Goal: Task Accomplishment & Management: Manage account settings

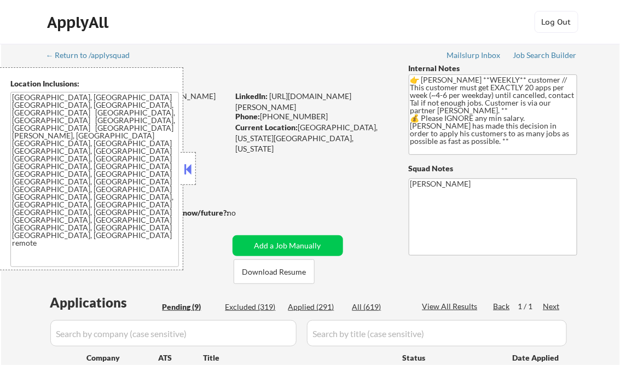
click at [189, 171] on button at bounding box center [188, 169] width 12 height 16
select select ""pending""
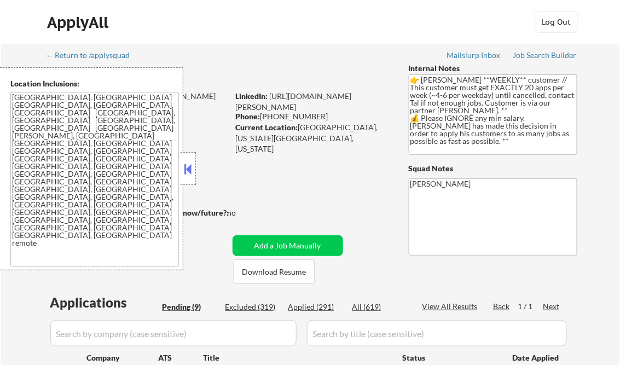
select select ""pending""
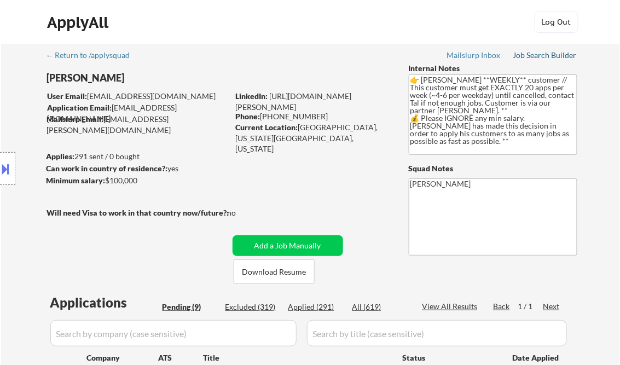
drag, startPoint x: 537, startPoint y: 55, endPoint x: 538, endPoint y: 60, distance: 5.6
click at [537, 55] on div "Job Search Builder" at bounding box center [545, 55] width 64 height 8
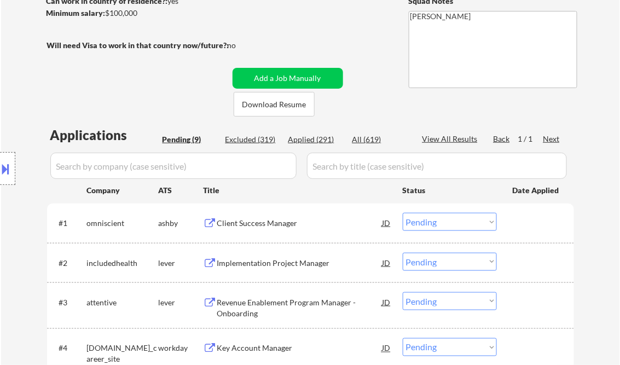
scroll to position [175, 0]
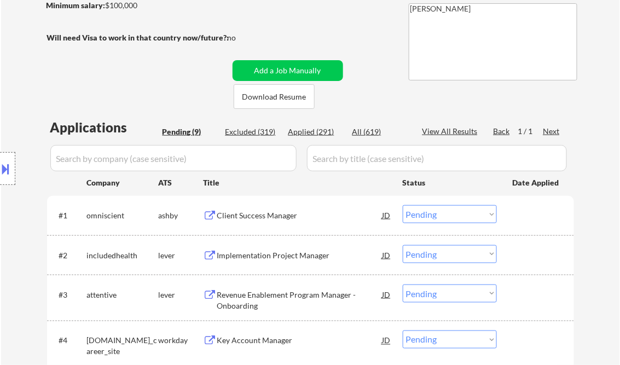
click at [264, 215] on div "Client Success Manager" at bounding box center [299, 215] width 165 height 11
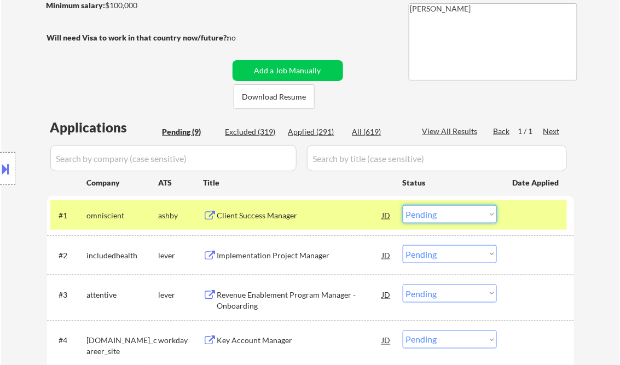
click at [450, 219] on select "Choose an option... Pending Applied Excluded (Questions) Excluded (Expired) Exc…" at bounding box center [450, 214] width 94 height 18
click at [403, 205] on select "Choose an option... Pending Applied Excluded (Questions) Excluded (Expired) Exc…" at bounding box center [450, 214] width 94 height 18
click at [260, 256] on div "Implementation Project Manager" at bounding box center [299, 255] width 165 height 11
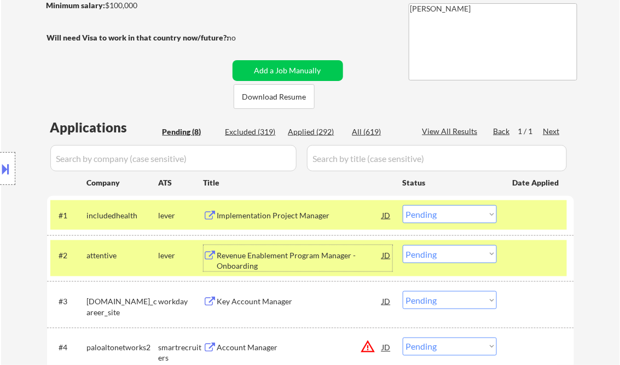
click at [532, 260] on div at bounding box center [537, 255] width 48 height 20
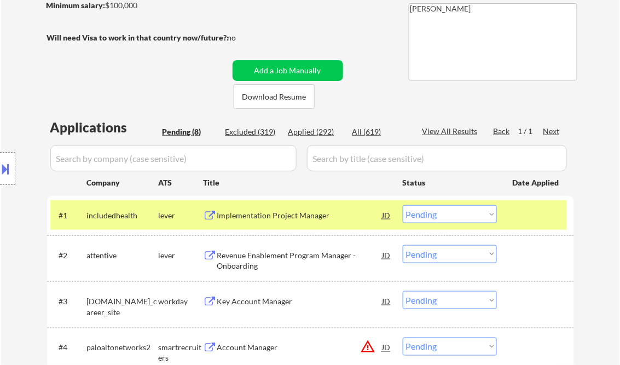
drag, startPoint x: 466, startPoint y: 213, endPoint x: 472, endPoint y: 218, distance: 7.0
click at [466, 213] on select "Choose an option... Pending Applied Excluded (Questions) Excluded (Expired) Exc…" at bounding box center [450, 214] width 94 height 18
click at [403, 205] on select "Choose an option... Pending Applied Excluded (Questions) Excluded (Expired) Exc…" at bounding box center [450, 214] width 94 height 18
click at [265, 261] on div "Revenue Enablement Program Manager - Onboarding" at bounding box center [299, 260] width 165 height 21
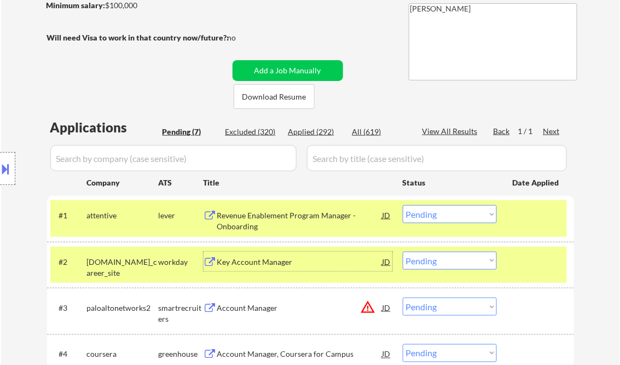
click at [525, 215] on div at bounding box center [537, 215] width 48 height 20
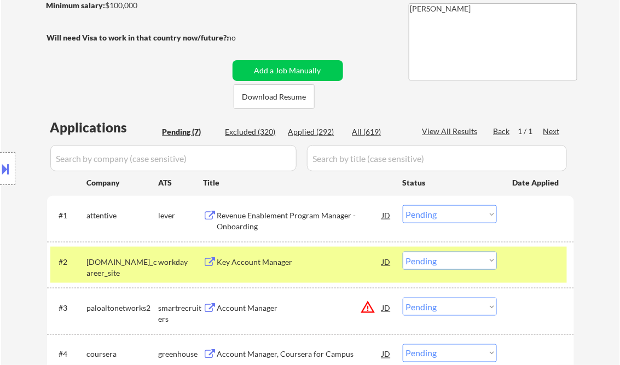
click at [518, 260] on div at bounding box center [537, 262] width 48 height 20
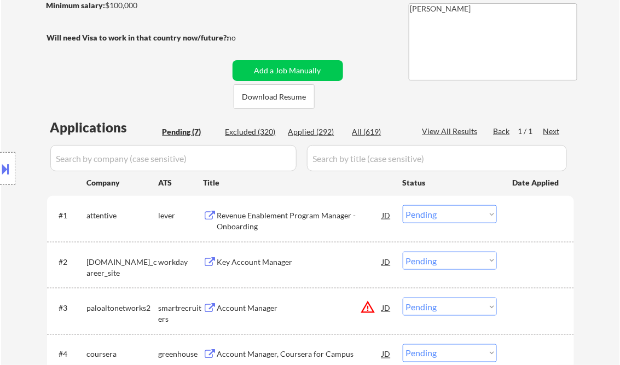
drag, startPoint x: 489, startPoint y: 216, endPoint x: 489, endPoint y: 221, distance: 5.5
click at [489, 216] on select "Choose an option... Pending Applied Excluded (Questions) Excluded (Expired) Exc…" at bounding box center [450, 214] width 94 height 18
click at [403, 205] on select "Choose an option... Pending Applied Excluded (Questions) Excluded (Expired) Exc…" at bounding box center [450, 214] width 94 height 18
select select ""pending""
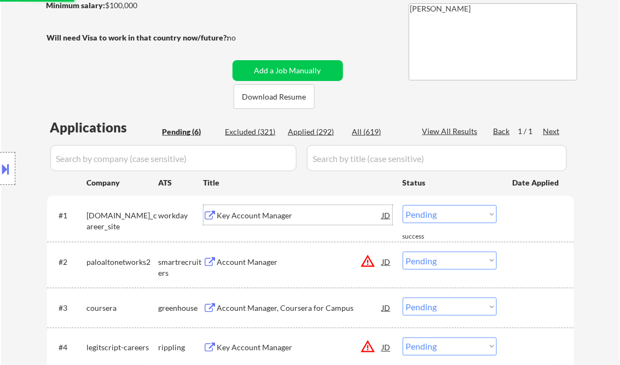
click at [260, 215] on div "Key Account Manager" at bounding box center [299, 215] width 165 height 11
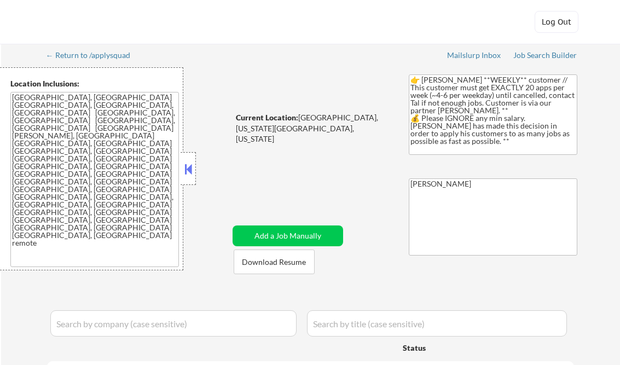
select select ""pending""
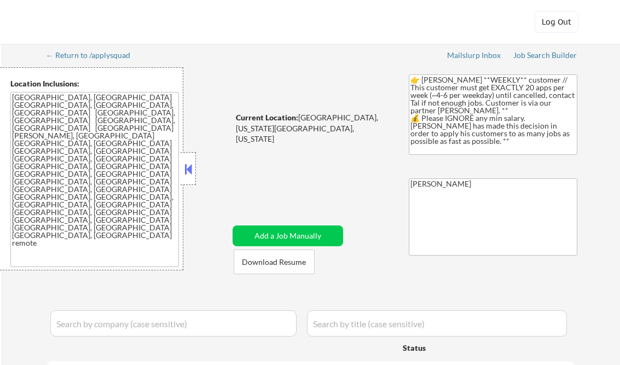
select select ""pending""
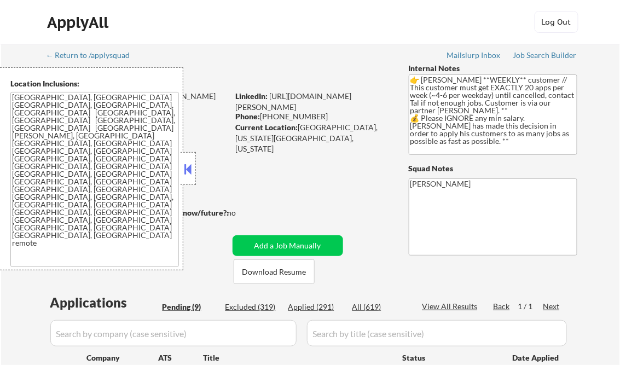
click at [192, 169] on button at bounding box center [188, 169] width 12 height 16
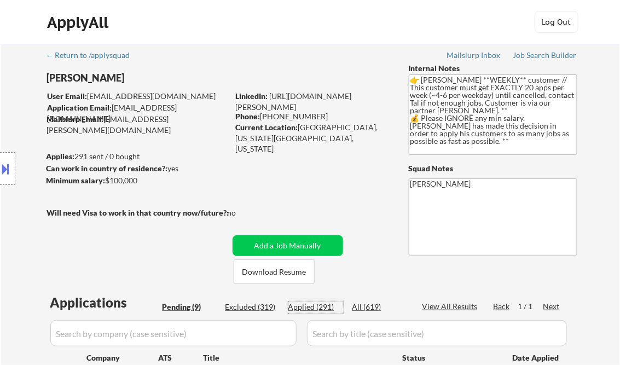
click at [323, 309] on div "Applied (291)" at bounding box center [315, 307] width 55 height 11
select select ""applied""
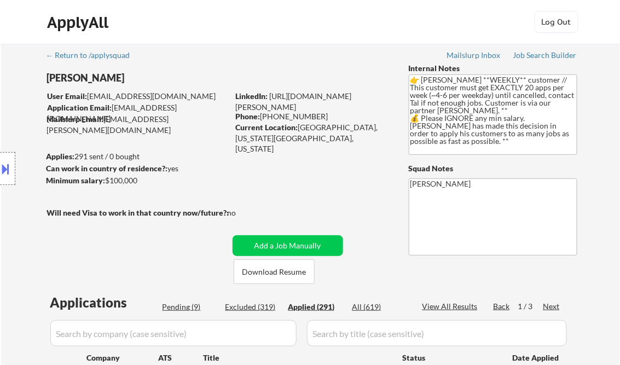
select select ""applied""
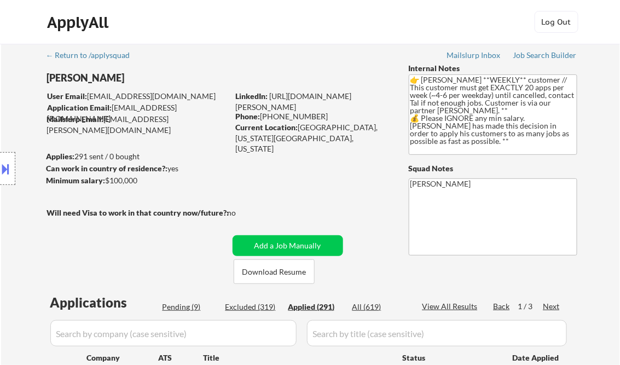
select select ""applied""
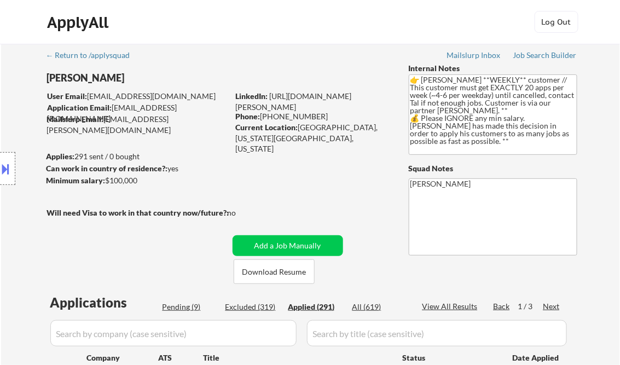
select select ""applied""
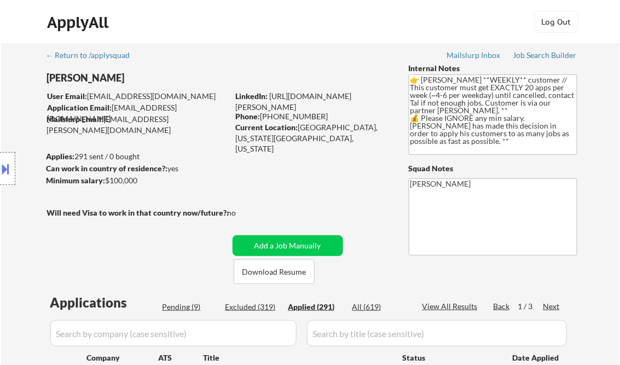
select select ""applied""
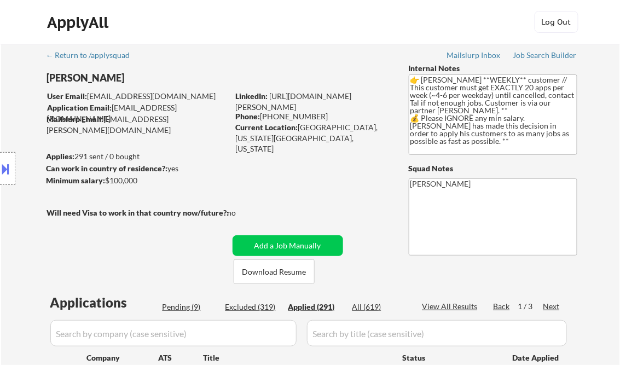
select select ""applied""
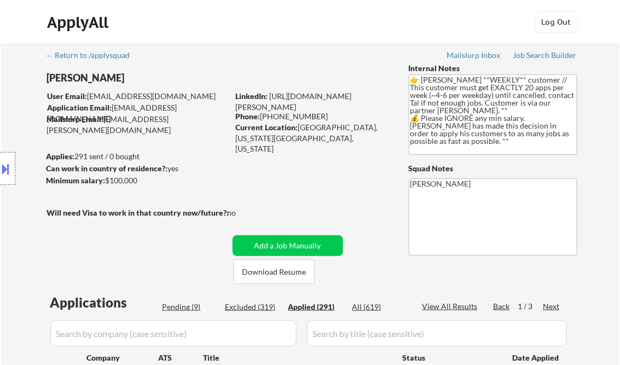
select select ""applied""
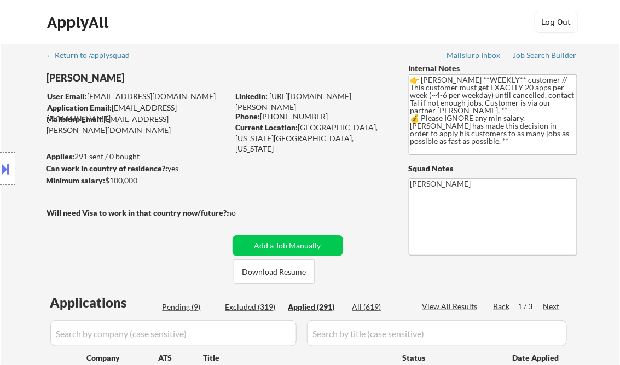
select select ""applied""
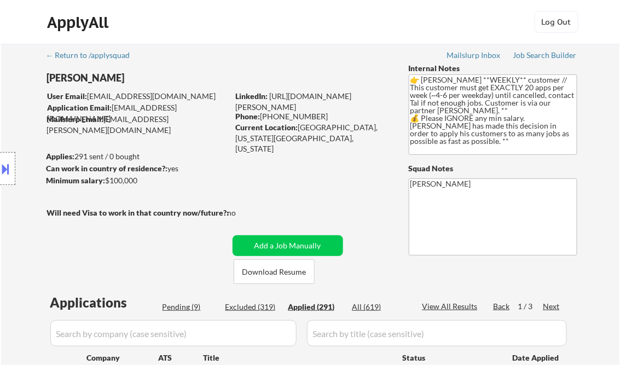
select select ""applied""
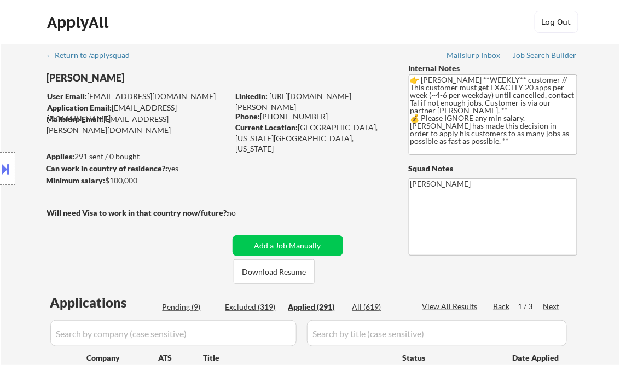
select select ""applied""
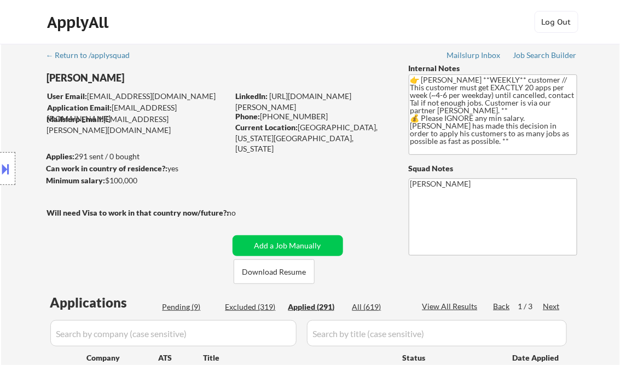
select select ""applied""
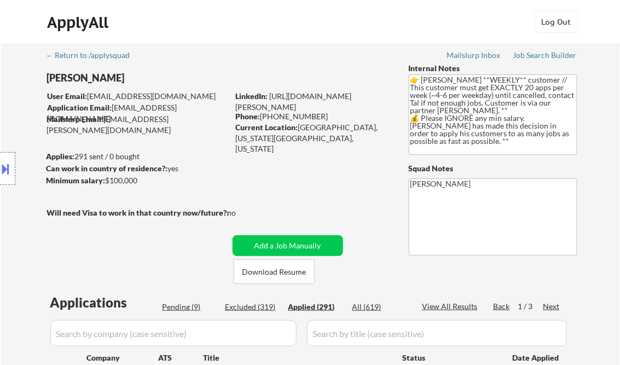
select select ""applied""
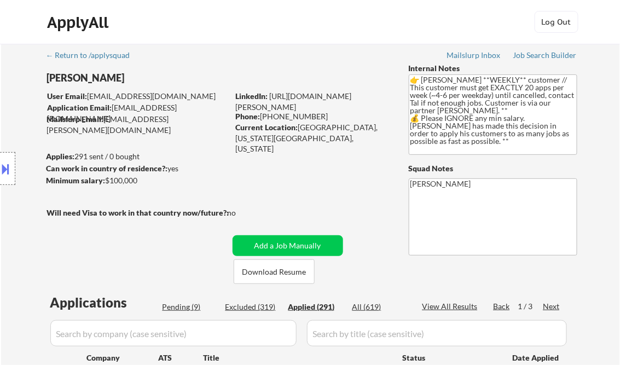
select select ""applied""
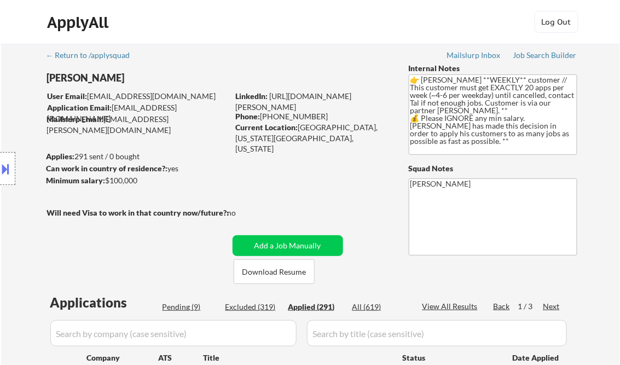
select select ""applied""
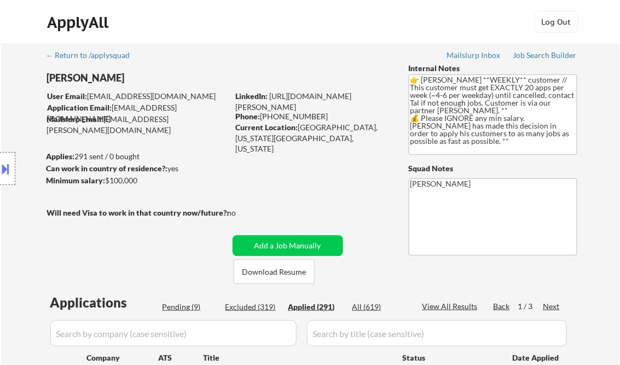
select select ""applied""
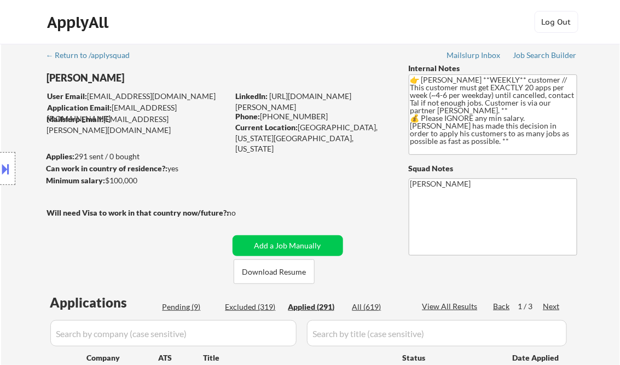
select select ""applied""
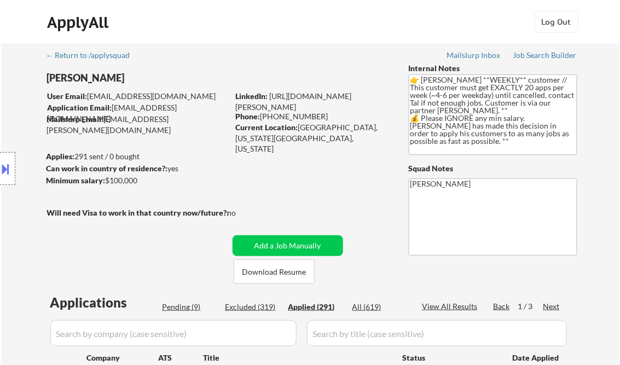
select select ""applied""
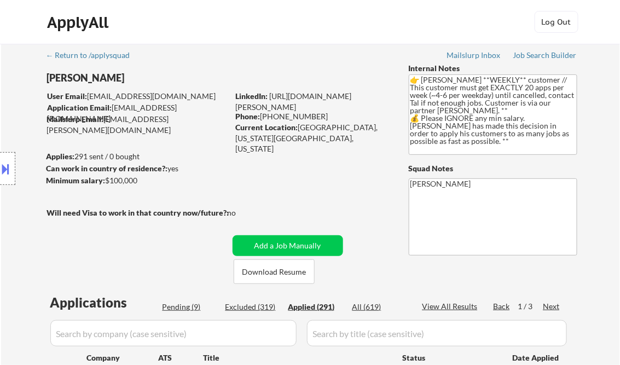
select select ""applied""
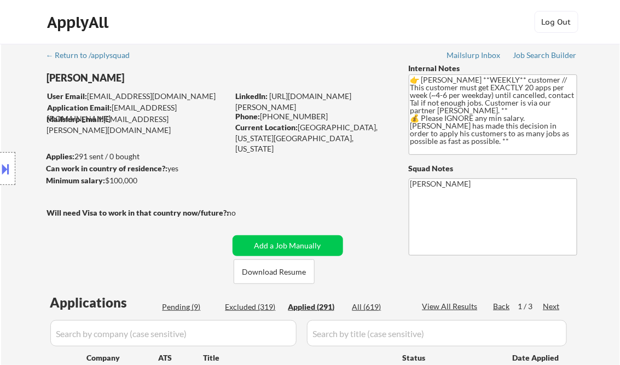
select select ""applied""
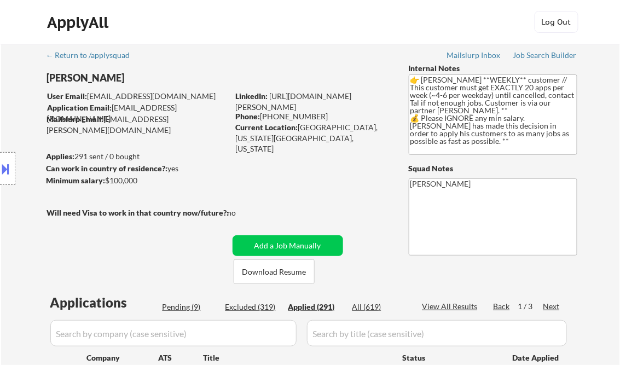
select select ""applied""
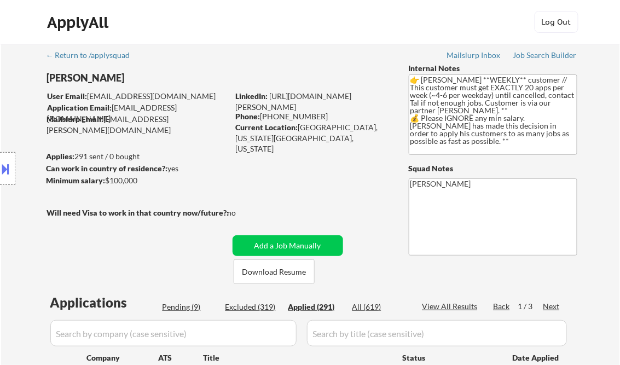
select select ""applied""
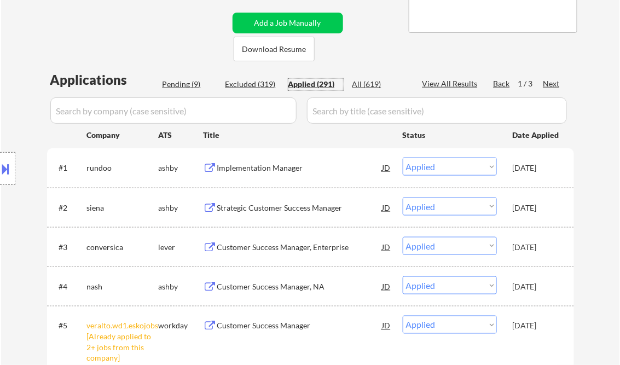
scroll to position [175, 0]
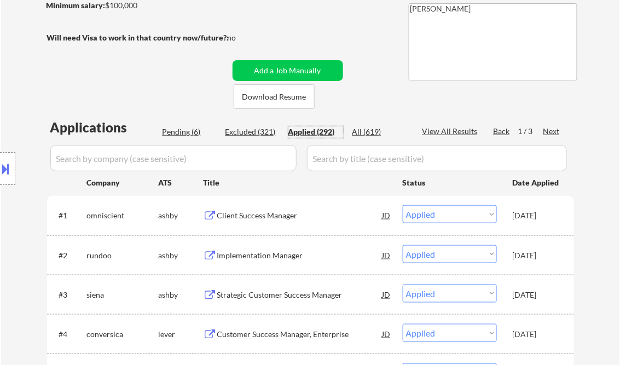
click at [458, 131] on div "View All Results" at bounding box center [451, 131] width 59 height 11
select select ""applied""
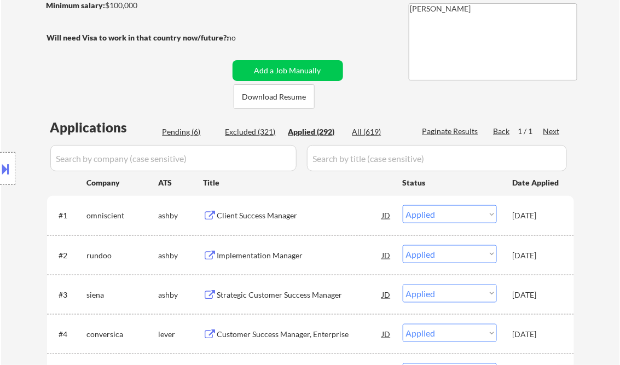
select select ""applied""
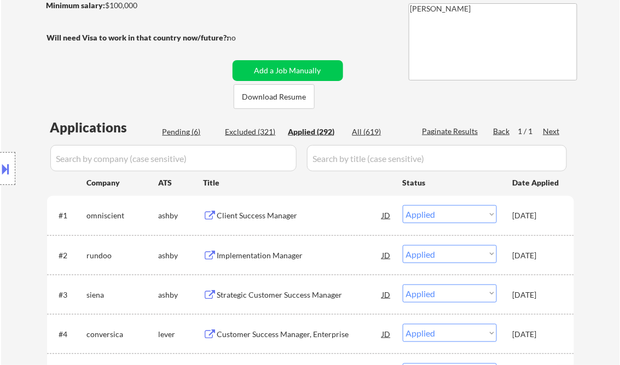
select select ""applied""
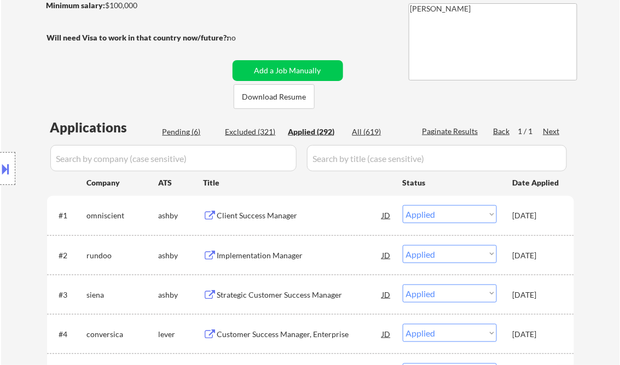
select select ""applied""
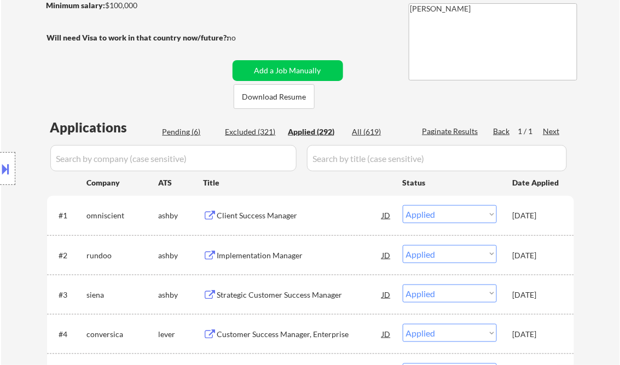
select select ""applied""
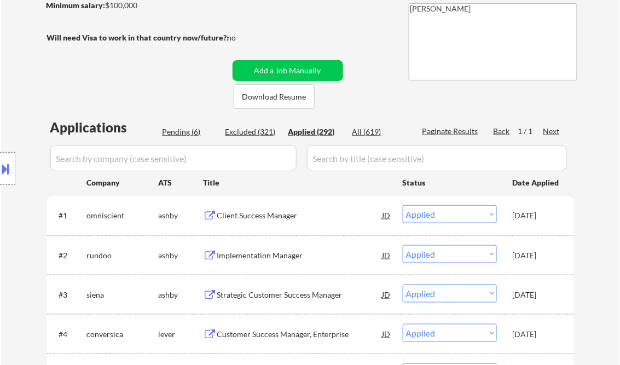
select select ""applied""
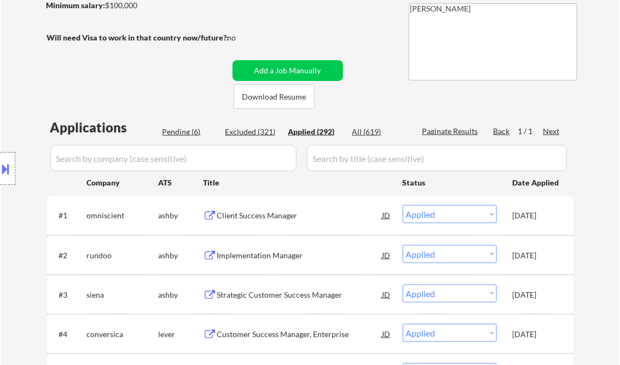
select select ""applied""
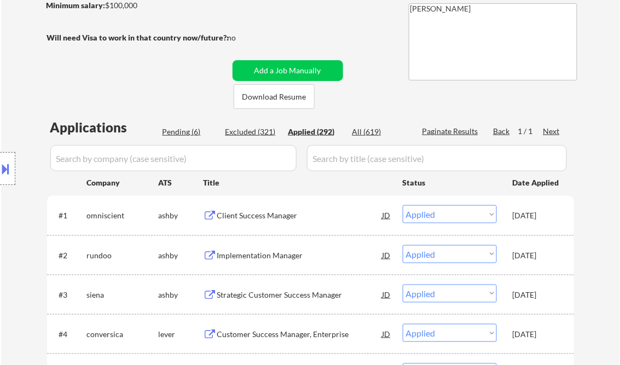
select select ""applied""
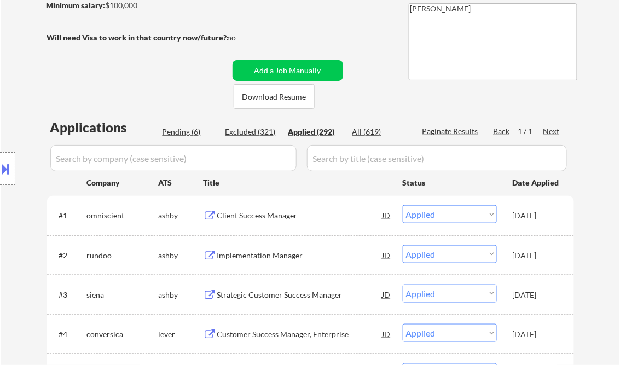
select select ""applied""
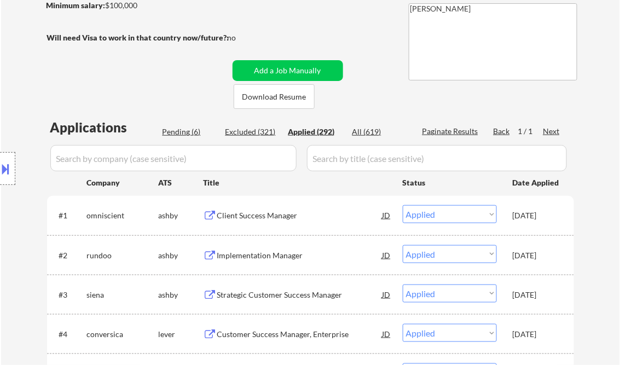
select select ""applied""
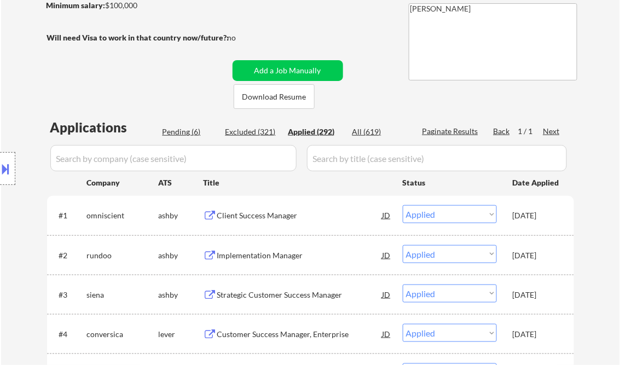
select select ""applied""
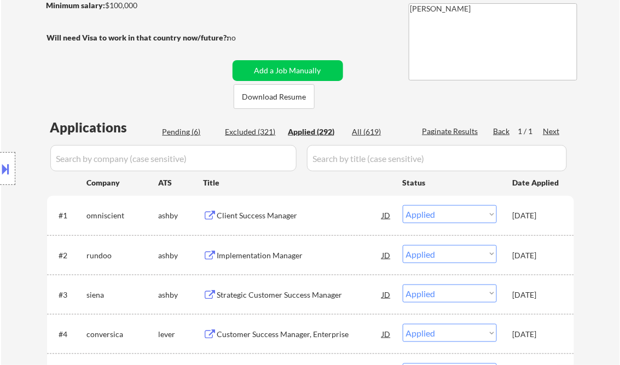
select select ""applied""
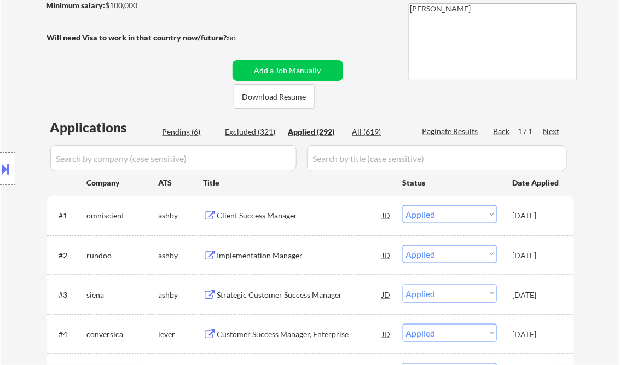
select select ""applied""
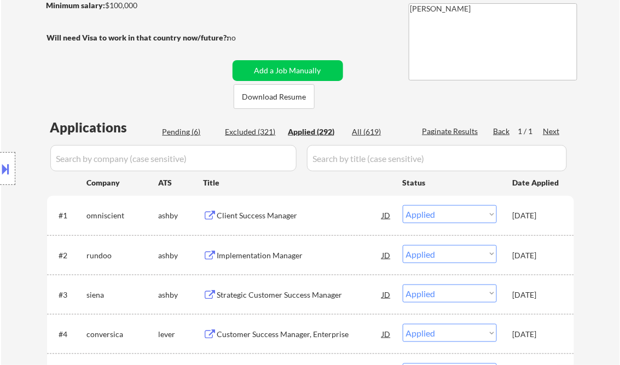
select select ""applied""
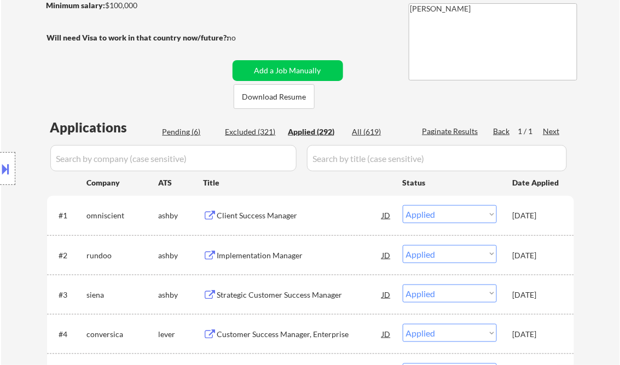
select select ""applied""
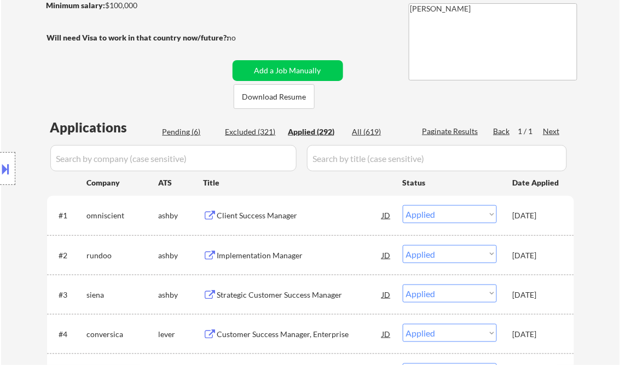
select select ""applied""
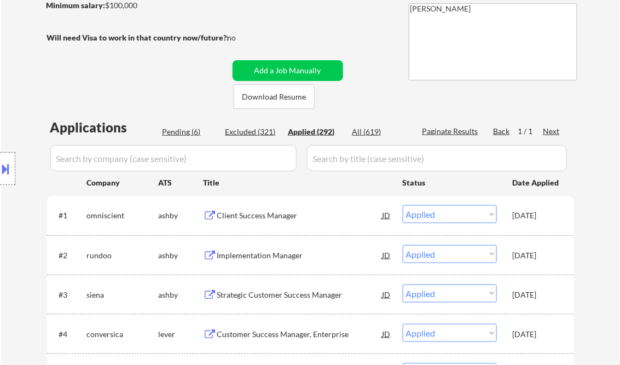
select select ""applied""
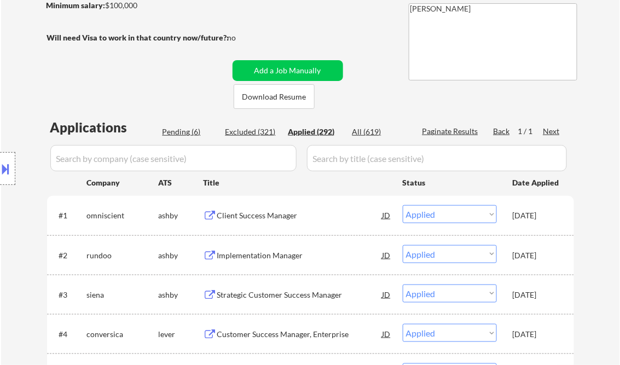
select select ""applied""
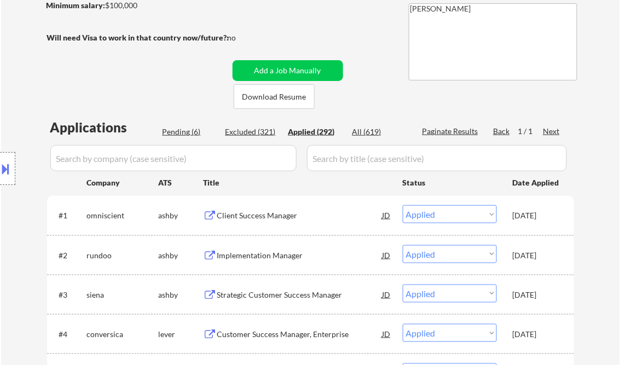
select select ""applied""
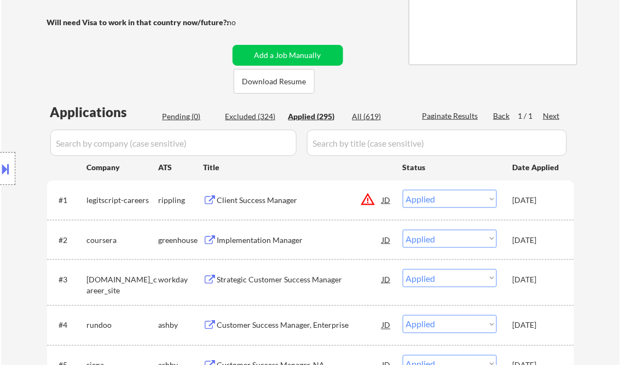
scroll to position [263, 0]
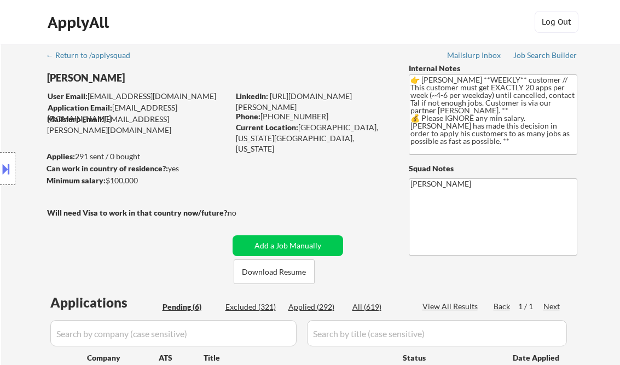
select select ""pending""
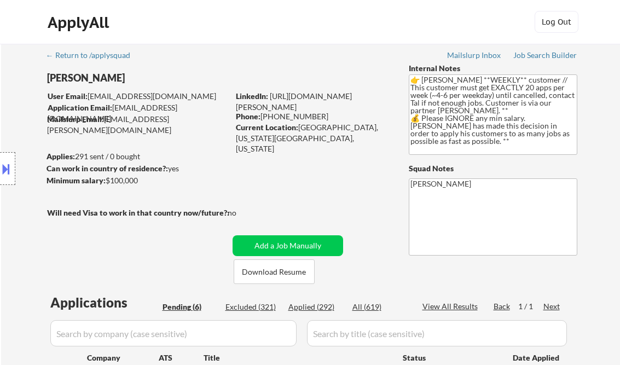
select select ""pending""
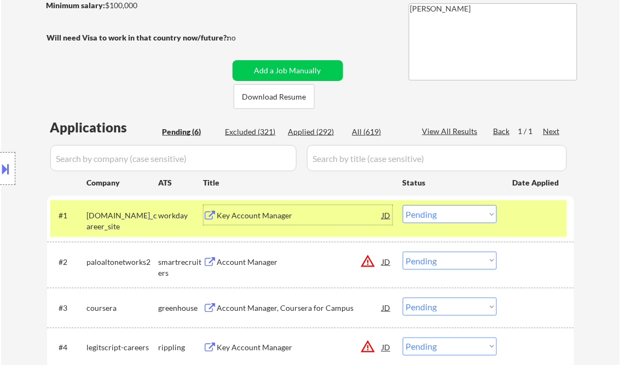
click at [447, 215] on select "Choose an option... Pending Applied Excluded (Questions) Excluded (Expired) Exc…" at bounding box center [450, 214] width 94 height 18
click at [403, 205] on select "Choose an option... Pending Applied Excluded (Questions) Excluded (Expired) Exc…" at bounding box center [450, 214] width 94 height 18
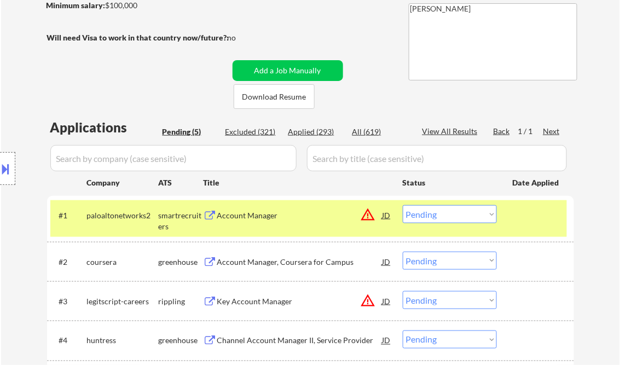
click at [276, 219] on div "Account Manager" at bounding box center [299, 215] width 165 height 11
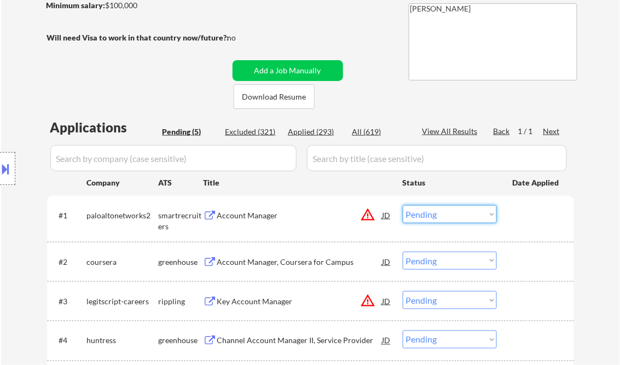
click at [445, 216] on select "Choose an option... Pending Applied Excluded (Questions) Excluded (Expired) Exc…" at bounding box center [450, 214] width 94 height 18
click at [403, 205] on select "Choose an option... Pending Applied Excluded (Questions) Excluded (Expired) Exc…" at bounding box center [450, 214] width 94 height 18
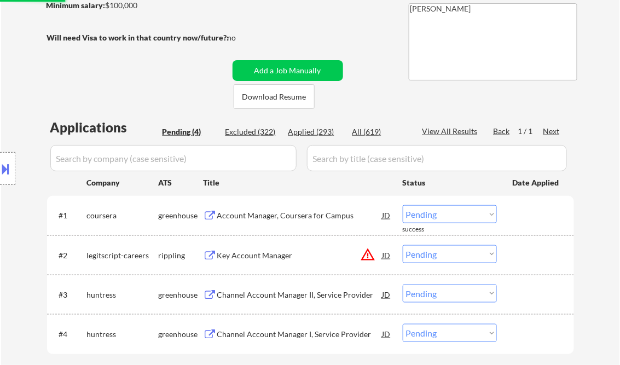
click at [288, 214] on div "Account Manager, Coursera for Campus" at bounding box center [299, 215] width 165 height 11
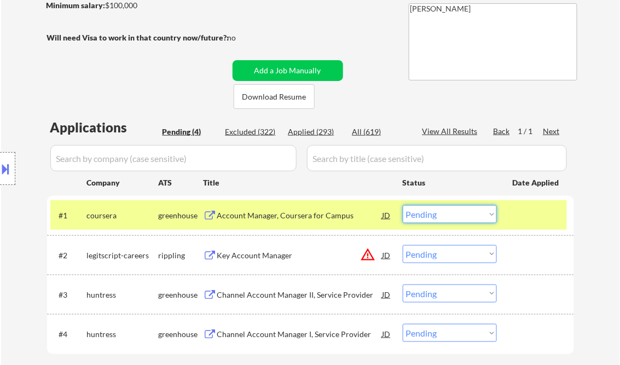
drag, startPoint x: 449, startPoint y: 212, endPoint x: 450, endPoint y: 223, distance: 11.0
click at [449, 212] on select "Choose an option... Pending Applied Excluded (Questions) Excluded (Expired) Exc…" at bounding box center [450, 214] width 94 height 18
click at [403, 205] on select "Choose an option... Pending Applied Excluded (Questions) Excluded (Expired) Exc…" at bounding box center [450, 214] width 94 height 18
click at [283, 262] on div "Key Account Manager" at bounding box center [299, 255] width 165 height 20
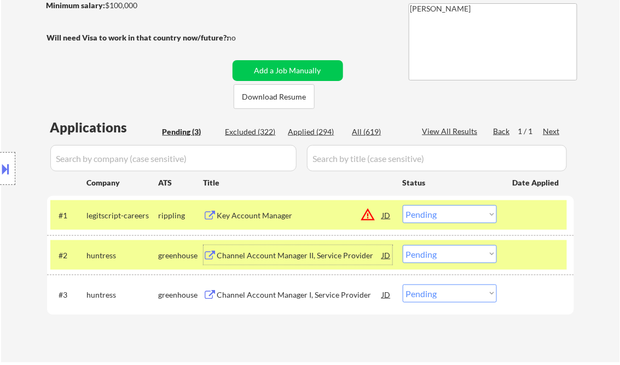
click at [446, 217] on select "Choose an option... Pending Applied Excluded (Questions) Excluded (Expired) Exc…" at bounding box center [450, 214] width 94 height 18
click at [403, 205] on select "Choose an option... Pending Applied Excluded (Questions) Excluded (Expired) Exc…" at bounding box center [450, 214] width 94 height 18
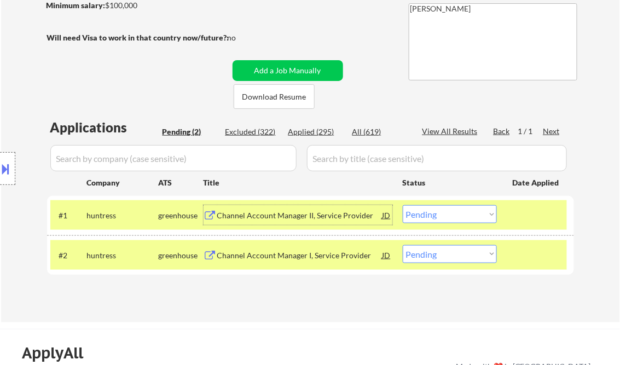
click at [266, 220] on div "Channel Account Manager II, Service Provider" at bounding box center [299, 215] width 165 height 11
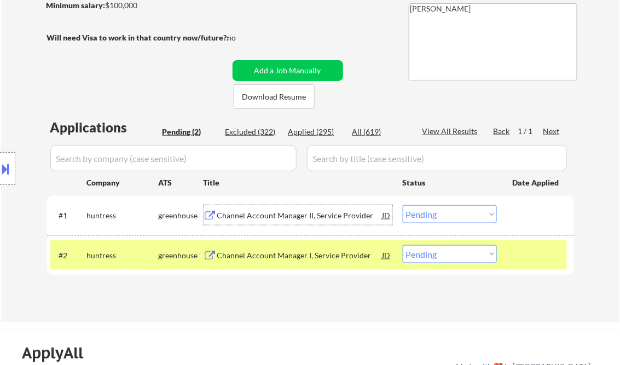
drag, startPoint x: 450, startPoint y: 217, endPoint x: 465, endPoint y: 223, distance: 16.5
click at [450, 217] on select "Choose an option... Pending Applied Excluded (Questions) Excluded (Expired) Exc…" at bounding box center [450, 214] width 94 height 18
click at [403, 205] on select "Choose an option... Pending Applied Excluded (Questions) Excluded (Expired) Exc…" at bounding box center [450, 214] width 94 height 18
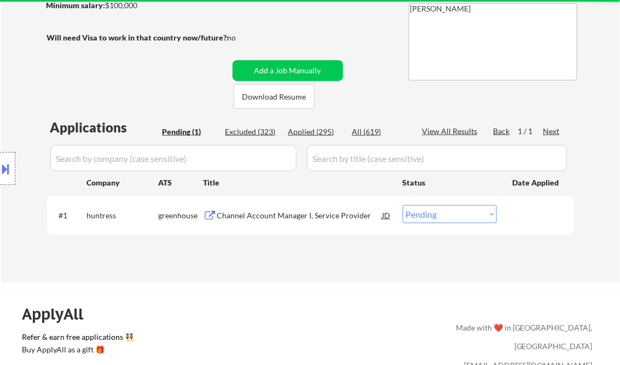
click at [265, 215] on div "Channel Account Manager I, Service Provider" at bounding box center [299, 215] width 165 height 11
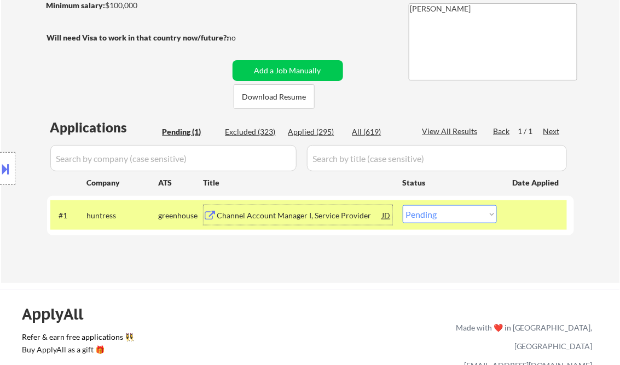
click at [445, 215] on select "Choose an option... Pending Applied Excluded (Questions) Excluded (Expired) Exc…" at bounding box center [450, 214] width 94 height 18
select select ""excluded__bad_match_""
click at [403, 205] on select "Choose an option... Pending Applied Excluded (Questions) Excluded (Expired) Exc…" at bounding box center [450, 214] width 94 height 18
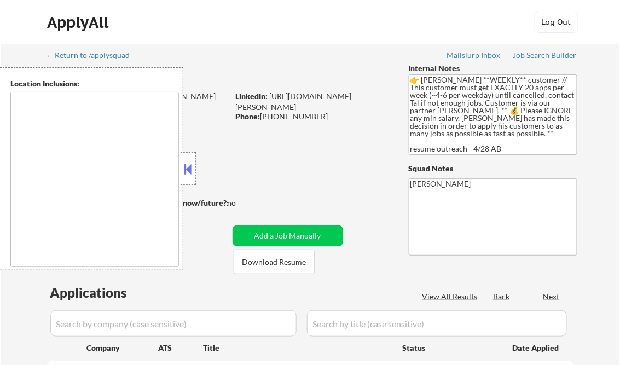
type textarea "[GEOGRAPHIC_DATA], [GEOGRAPHIC_DATA] [GEOGRAPHIC_DATA], [GEOGRAPHIC_DATA] [GEOG…"
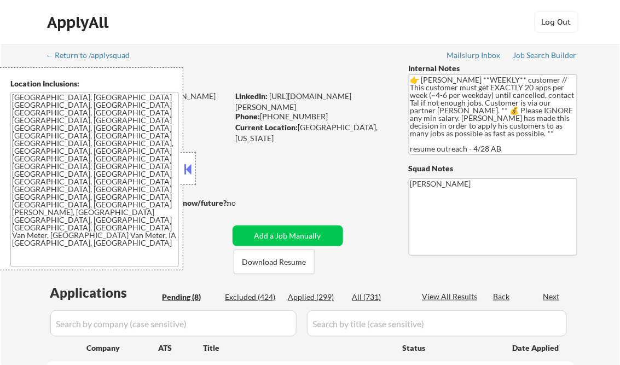
select select ""pending""
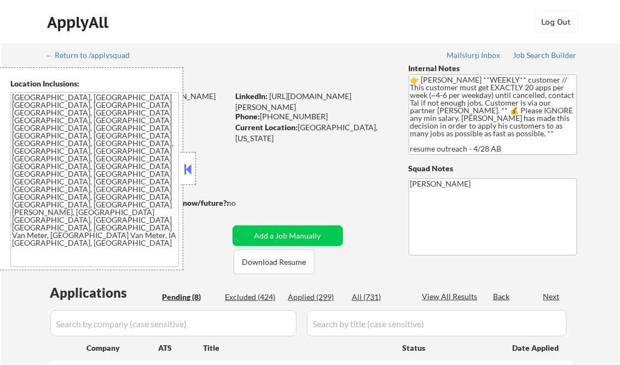
select select ""pending""
click at [189, 163] on button at bounding box center [188, 169] width 12 height 16
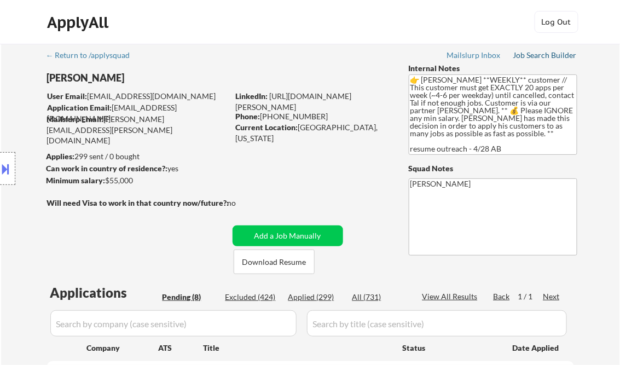
click at [542, 56] on div "Job Search Builder" at bounding box center [545, 55] width 64 height 8
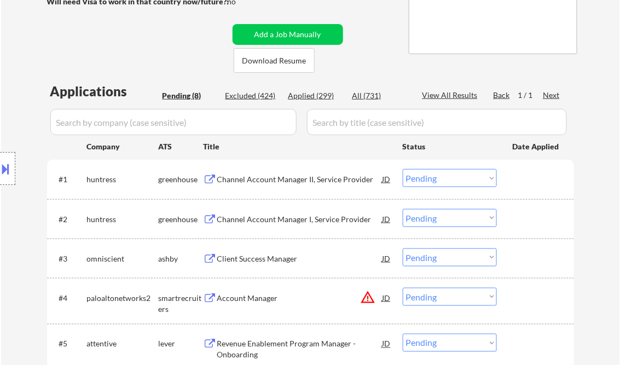
scroll to position [219, 0]
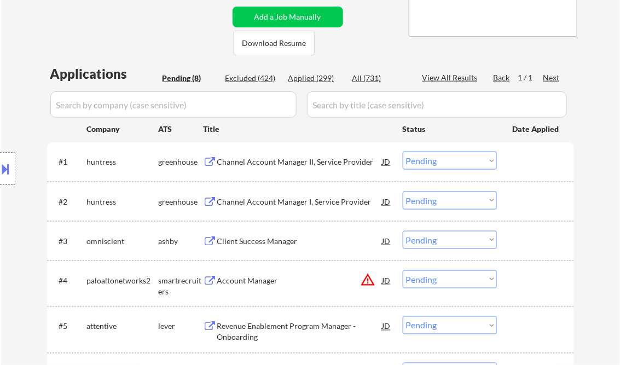
click at [282, 160] on div "Channel Account Manager II, Service Provider" at bounding box center [299, 162] width 165 height 11
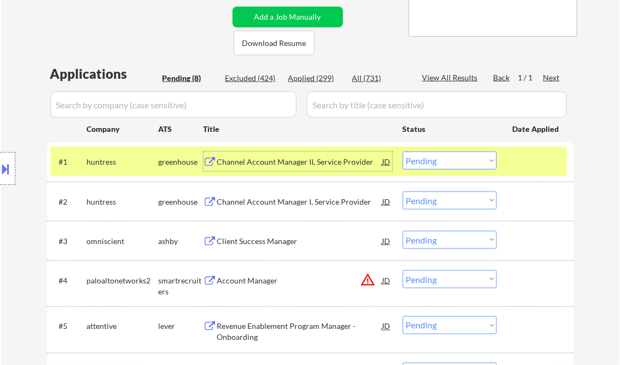
click at [463, 163] on select "Choose an option... Pending Applied Excluded (Questions) Excluded (Expired) Exc…" at bounding box center [450, 161] width 94 height 18
click at [403, 152] on select "Choose an option... Pending Applied Excluded (Questions) Excluded (Expired) Exc…" at bounding box center [450, 161] width 94 height 18
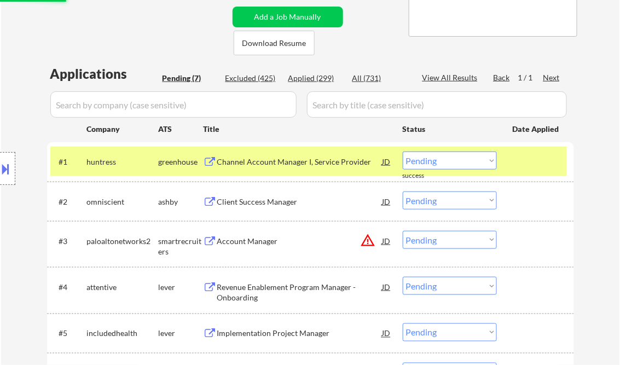
click at [442, 153] on select "Choose an option... Pending Applied Excluded (Questions) Excluded (Expired) Exc…" at bounding box center [450, 161] width 94 height 18
click at [403, 152] on select "Choose an option... Pending Applied Excluded (Questions) Excluded (Expired) Exc…" at bounding box center [450, 161] width 94 height 18
select select ""pending""
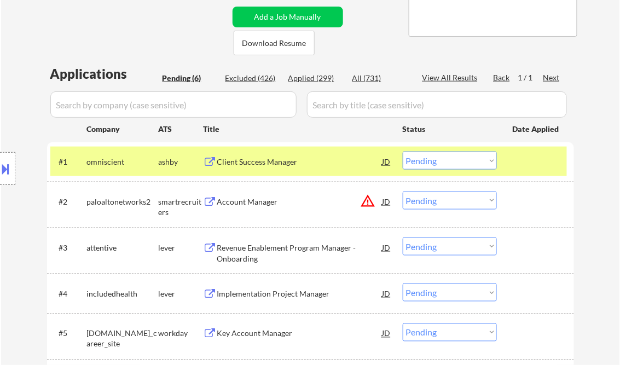
click at [256, 199] on div "Account Manager" at bounding box center [299, 201] width 165 height 11
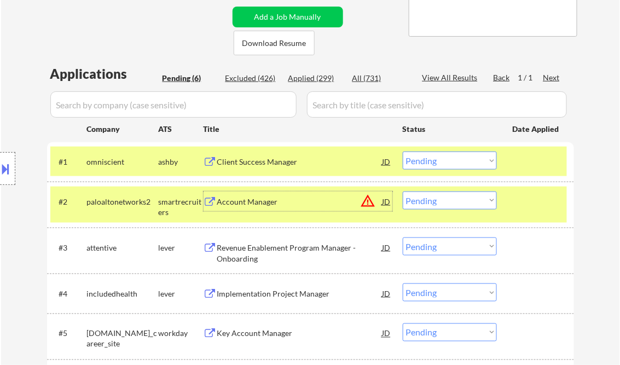
drag, startPoint x: 459, startPoint y: 201, endPoint x: 466, endPoint y: 209, distance: 10.1
click at [459, 201] on select "Choose an option... Pending Applied Excluded (Questions) Excluded (Expired) Exc…" at bounding box center [450, 201] width 94 height 18
click at [403, 192] on select "Choose an option... Pending Applied Excluded (Questions) Excluded (Expired) Exc…" at bounding box center [450, 201] width 94 height 18
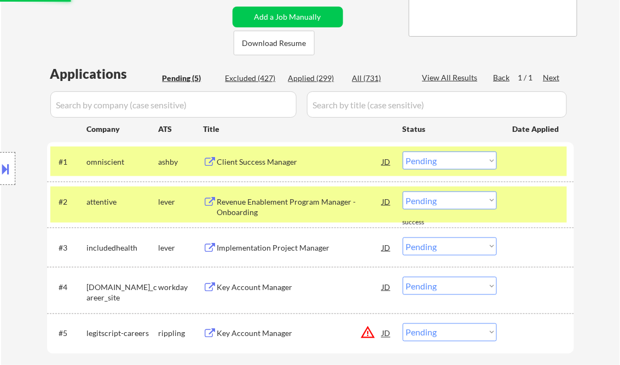
click at [280, 210] on div "Revenue Enablement Program Manager - Onboarding" at bounding box center [299, 206] width 165 height 21
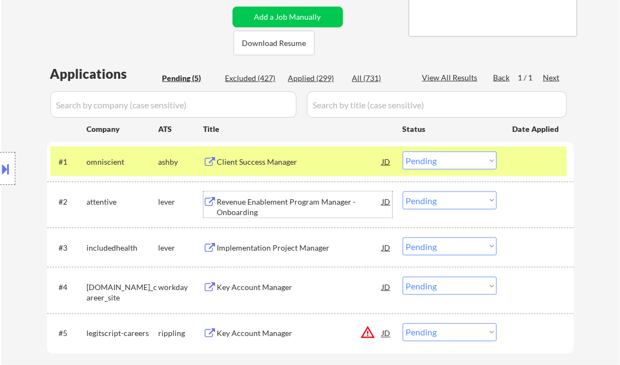
click at [433, 200] on select "Choose an option... Pending Applied Excluded (Questions) Excluded (Expired) Exc…" at bounding box center [450, 201] width 94 height 18
click at [403, 192] on select "Choose an option... Pending Applied Excluded (Questions) Excluded (Expired) Exc…" at bounding box center [450, 201] width 94 height 18
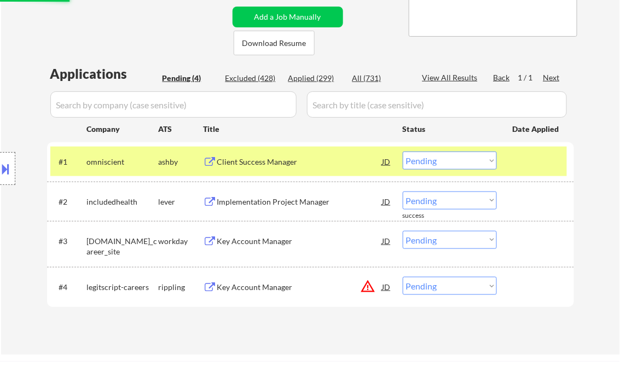
click at [259, 204] on div "Implementation Project Manager" at bounding box center [299, 201] width 165 height 11
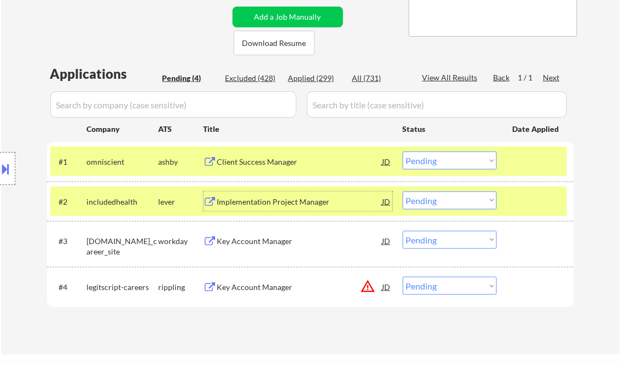
drag, startPoint x: 433, startPoint y: 201, endPoint x: 439, endPoint y: 208, distance: 9.7
click at [433, 201] on select "Choose an option... Pending Applied Excluded (Questions) Excluded (Expired) Exc…" at bounding box center [450, 201] width 94 height 18
click at [403, 192] on select "Choose an option... Pending Applied Excluded (Questions) Excluded (Expired) Exc…" at bounding box center [450, 201] width 94 height 18
click at [265, 246] on div "Key Account Manager" at bounding box center [299, 241] width 165 height 11
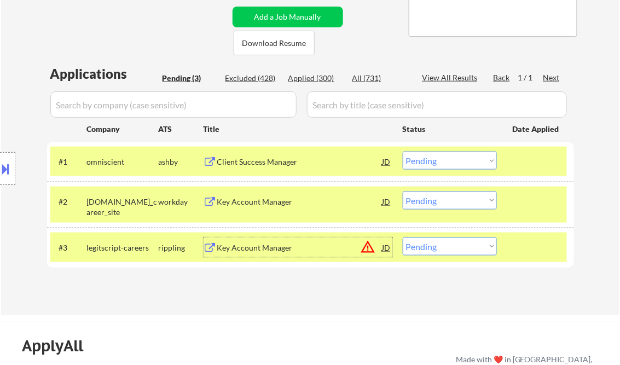
click at [292, 206] on div "Key Account Manager" at bounding box center [299, 201] width 165 height 11
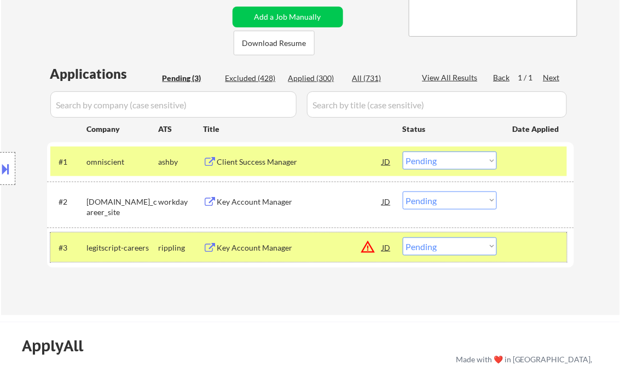
click at [528, 249] on div at bounding box center [537, 247] width 48 height 20
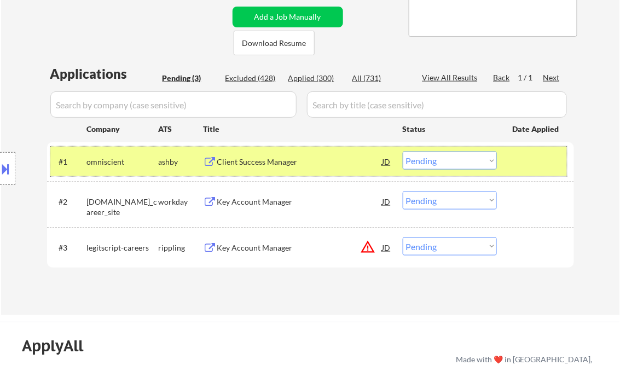
click at [537, 161] on div at bounding box center [537, 162] width 48 height 20
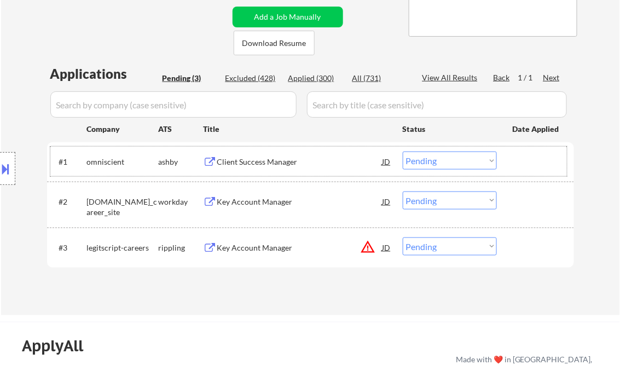
drag, startPoint x: 437, startPoint y: 198, endPoint x: 443, endPoint y: 209, distance: 12.8
click at [437, 198] on select "Choose an option... Pending Applied Excluded (Questions) Excluded (Expired) Exc…" at bounding box center [450, 201] width 94 height 18
click at [403, 192] on select "Choose an option... Pending Applied Excluded (Questions) Excluded (Expired) Exc…" at bounding box center [450, 201] width 94 height 18
click at [260, 250] on div "Key Account Manager" at bounding box center [299, 247] width 165 height 11
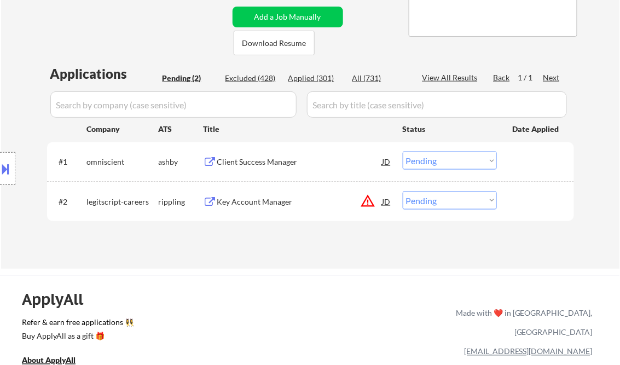
click at [450, 196] on select "Choose an option... Pending Applied Excluded (Questions) Excluded (Expired) Exc…" at bounding box center [450, 201] width 94 height 18
select select ""excluded__bad_match_""
click at [403, 192] on select "Choose an option... Pending Applied Excluded (Questions) Excluded (Expired) Exc…" at bounding box center [450, 201] width 94 height 18
click at [335, 266] on div "← Return to /applysquad Mailslurp Inbox Job Search Builder Paul Harkin User Ema…" at bounding box center [310, 47] width 619 height 444
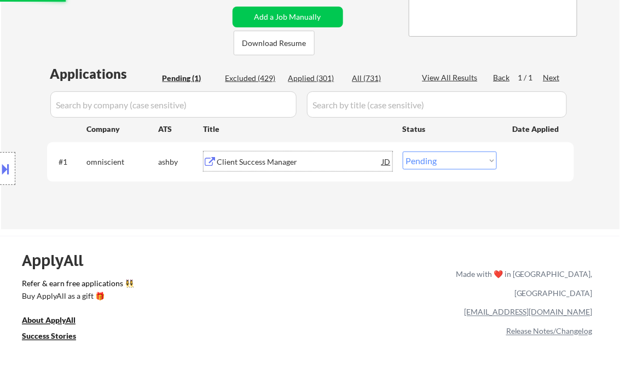
click at [273, 157] on div "Client Success Manager" at bounding box center [299, 162] width 165 height 11
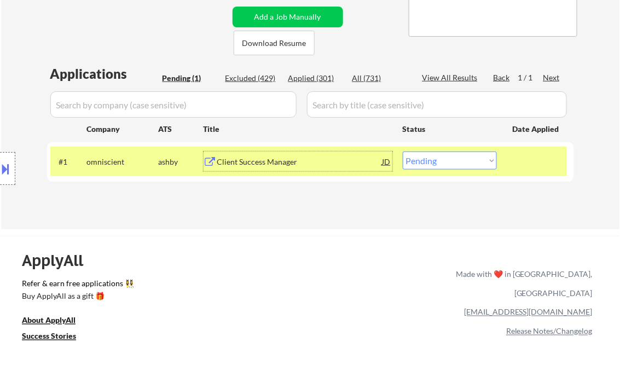
click at [432, 167] on select "Choose an option... Pending Applied Excluded (Questions) Excluded (Expired) Exc…" at bounding box center [450, 161] width 94 height 18
select select ""applied""
click at [403, 152] on select "Choose an option... Pending Applied Excluded (Questions) Excluded (Expired) Exc…" at bounding box center [450, 161] width 94 height 18
drag, startPoint x: 321, startPoint y: 210, endPoint x: 316, endPoint y: 190, distance: 20.2
click at [320, 210] on div "← Return to /applysquad Mailslurp Inbox Job Search Builder Paul Harkin User Ema…" at bounding box center [311, 23] width 546 height 396
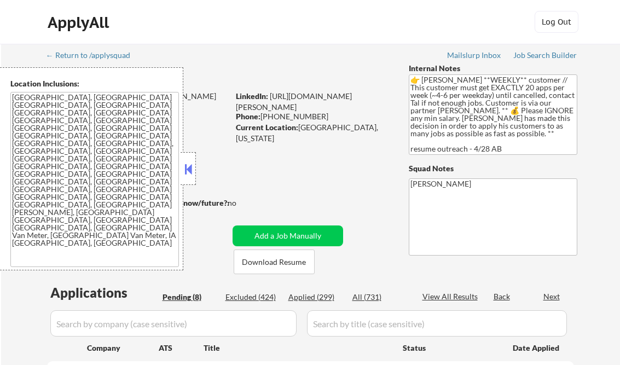
select select ""pending""
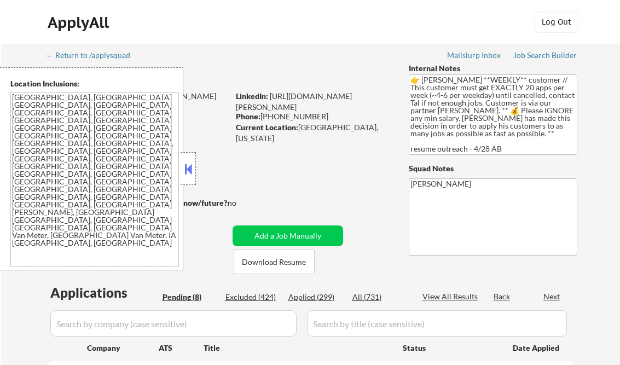
select select ""pending""
click at [187, 165] on button at bounding box center [188, 169] width 12 height 16
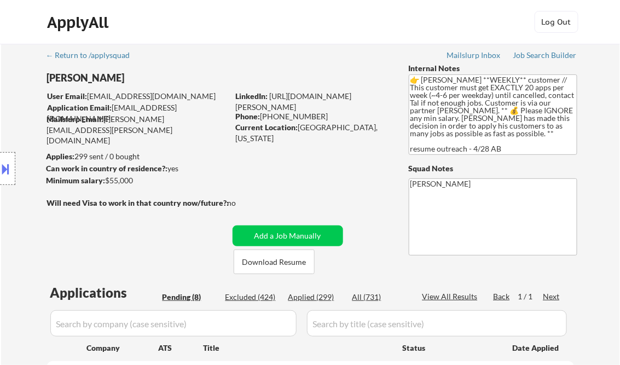
click at [322, 293] on div "Applied (299)" at bounding box center [315, 297] width 55 height 11
select select ""applied""
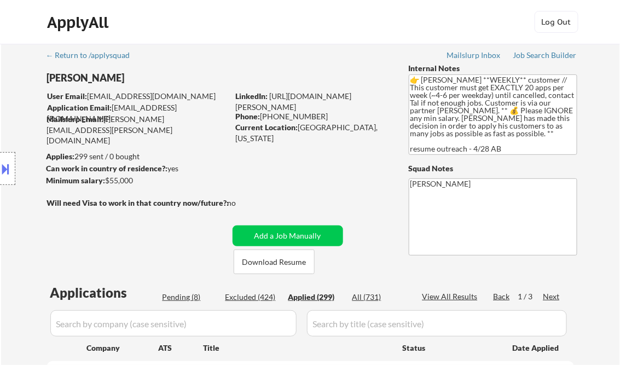
select select ""applied""
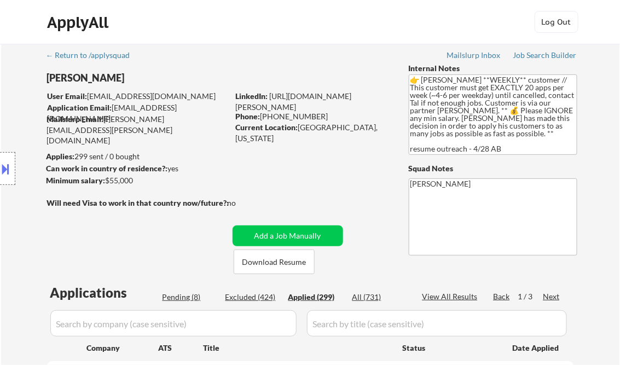
select select ""applied""
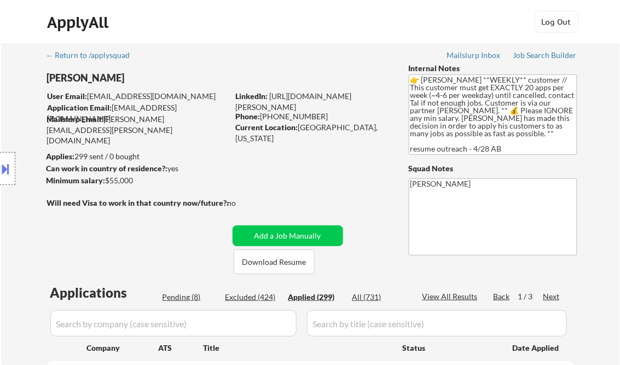
select select ""applied""
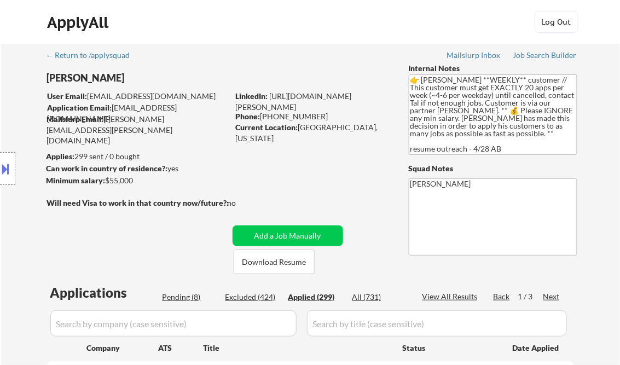
select select ""applied""
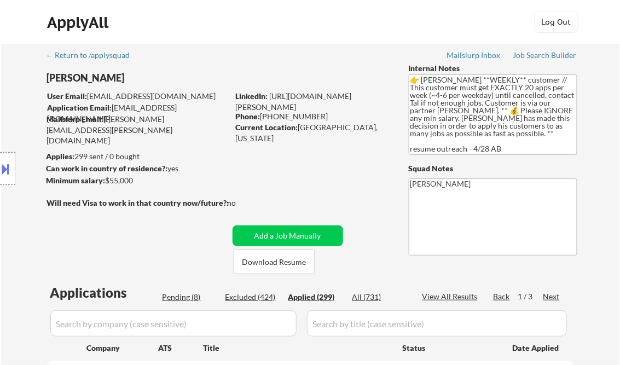
select select ""applied""
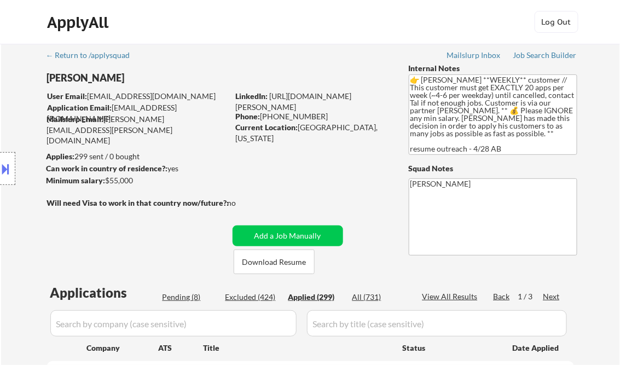
select select ""applied""
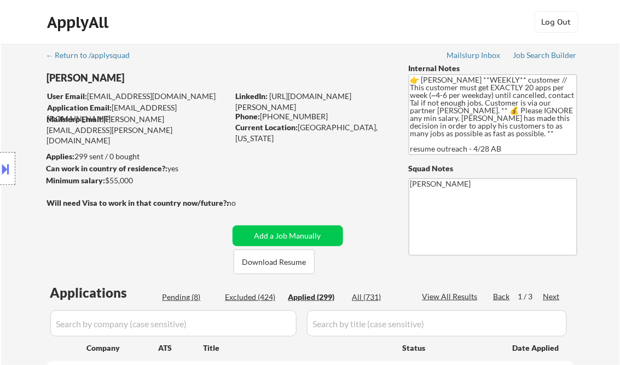
select select ""applied""
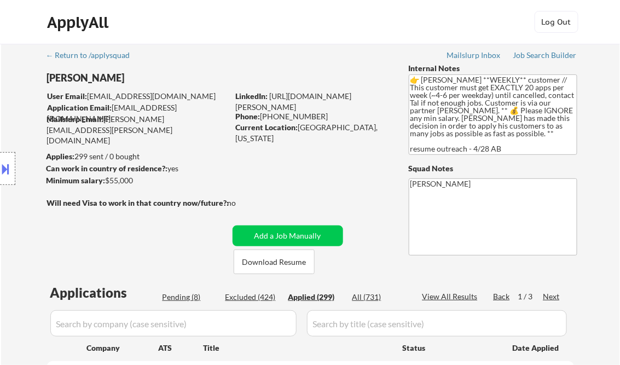
select select ""applied""
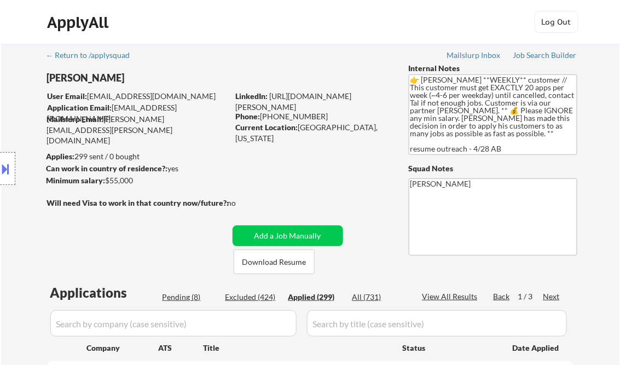
select select ""applied""
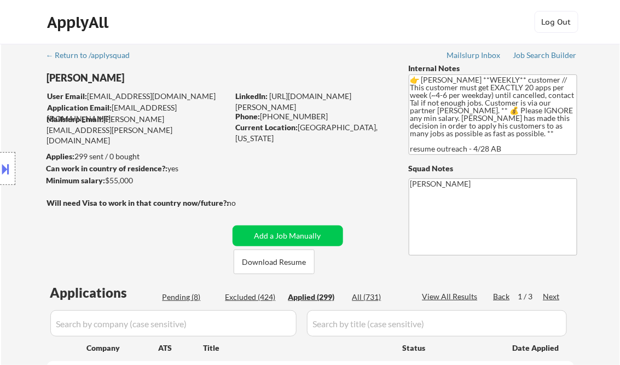
select select ""applied""
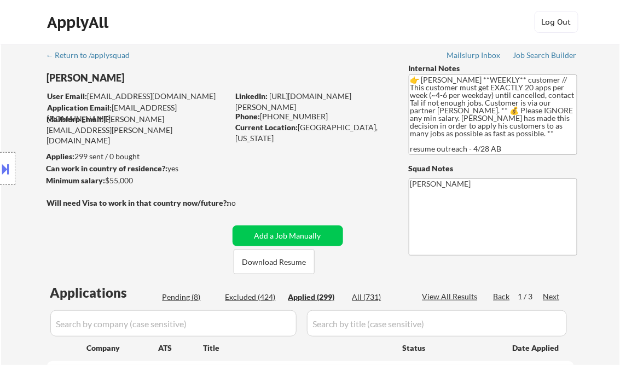
select select ""applied""
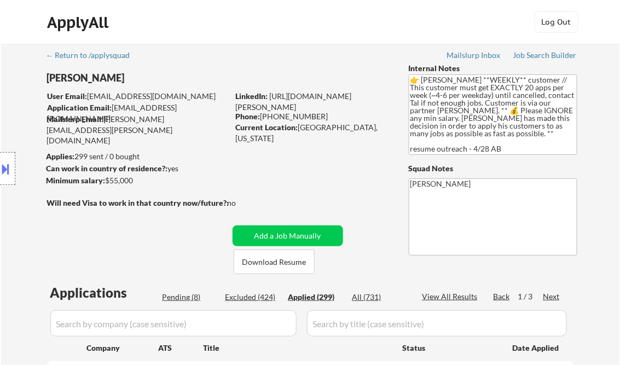
select select ""applied""
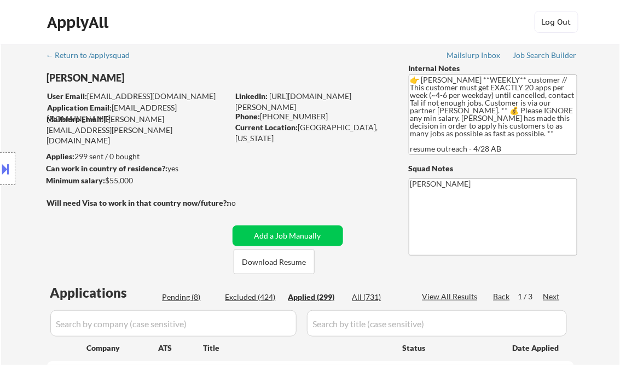
select select ""applied""
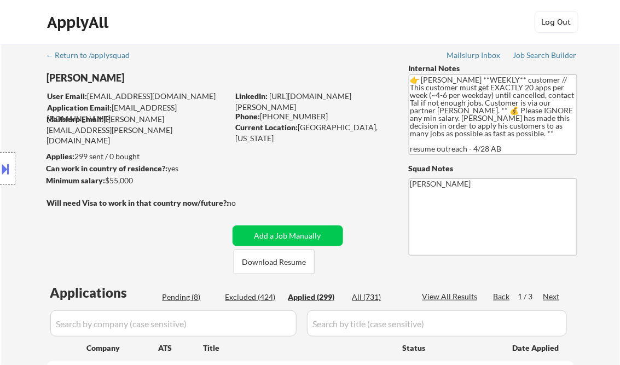
select select ""applied""
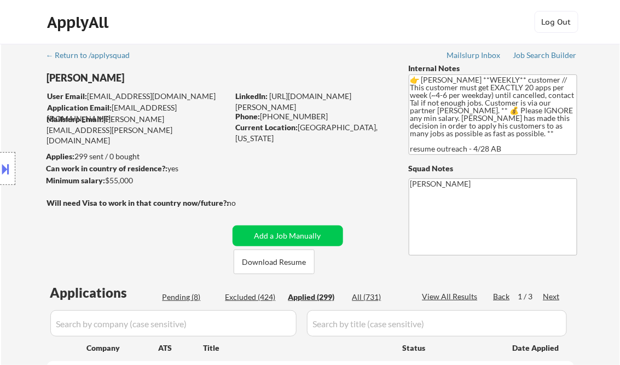
select select ""applied""
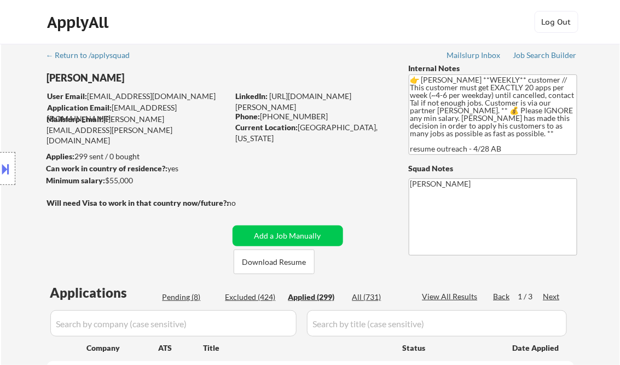
select select ""applied""
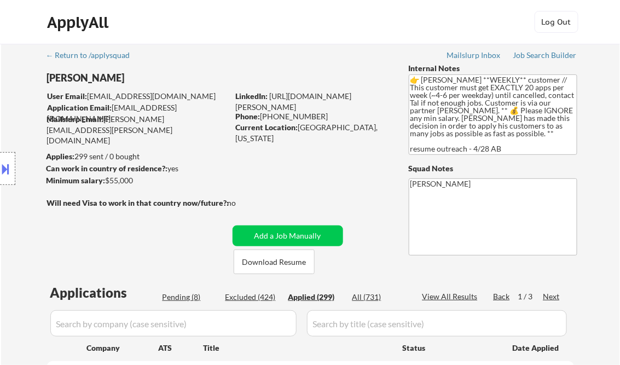
select select ""applied""
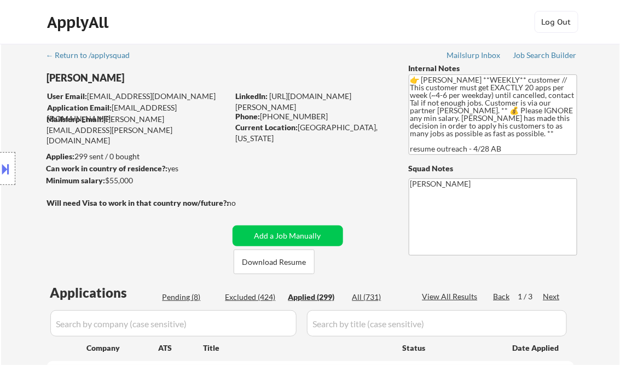
select select ""applied""
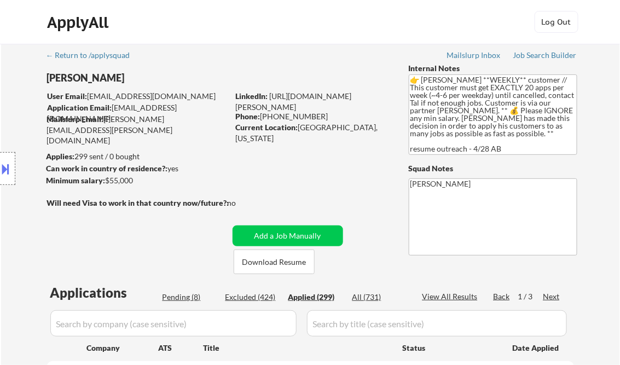
select select ""applied""
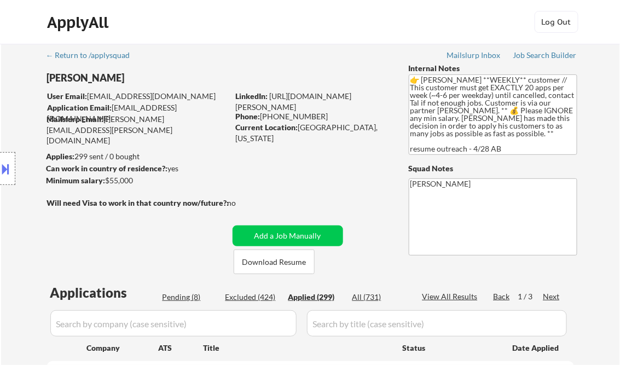
select select ""applied""
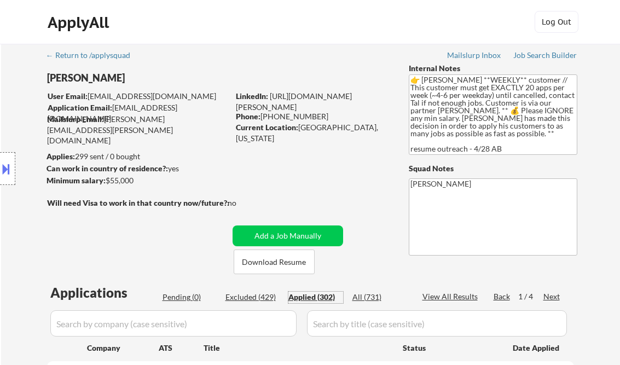
select select ""applied""
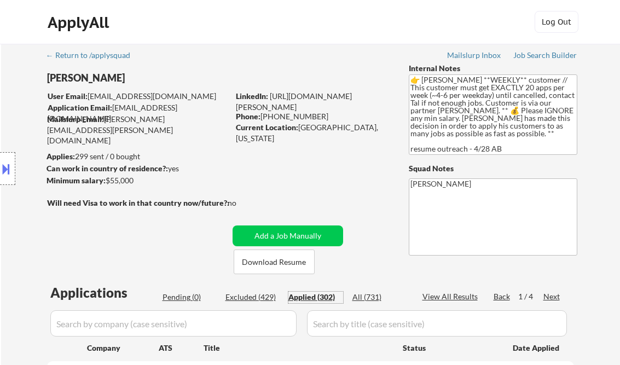
select select ""applied""
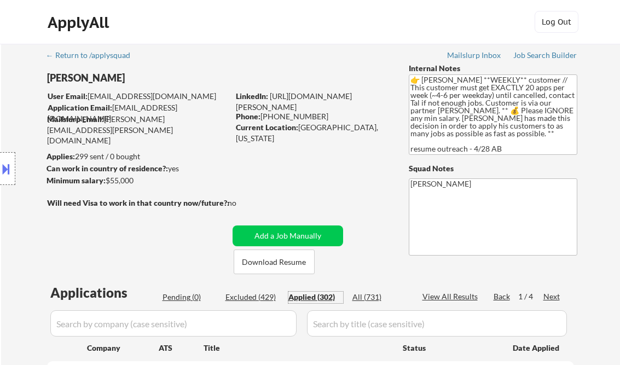
select select ""applied""
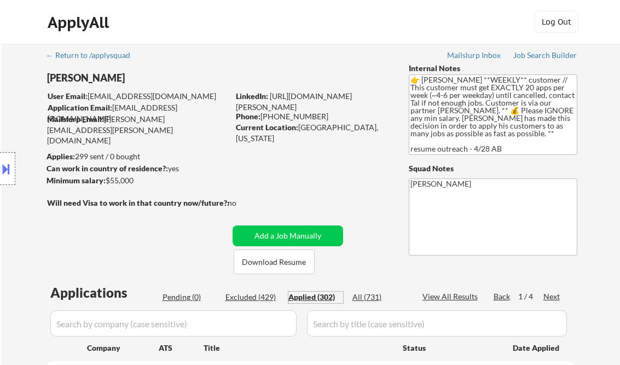
select select ""applied""
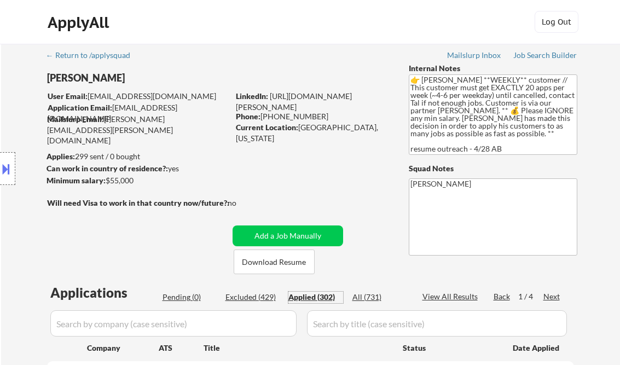
select select ""applied""
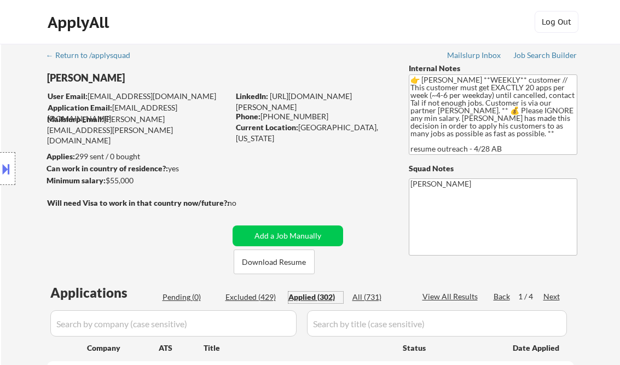
select select ""applied""
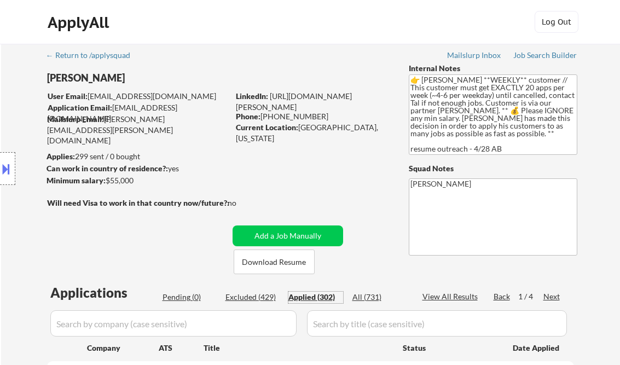
select select ""applied""
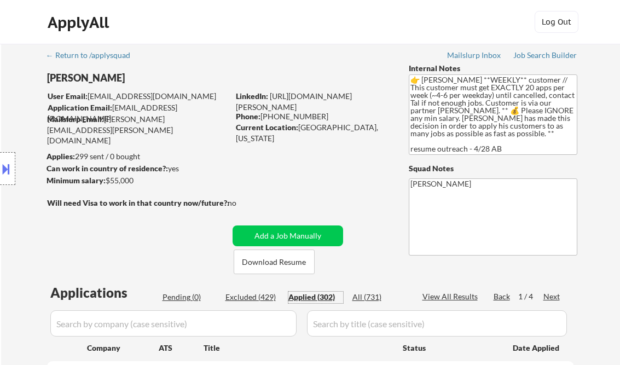
select select ""applied""
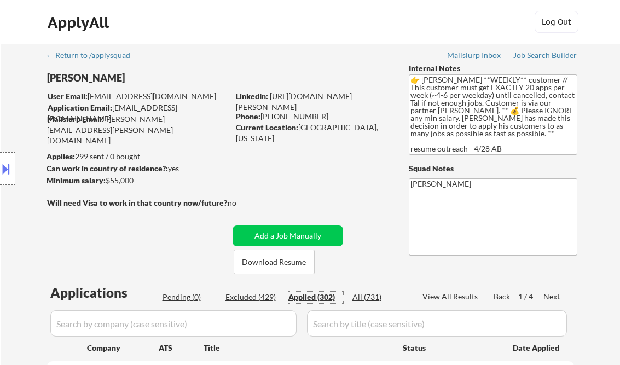
select select ""applied""
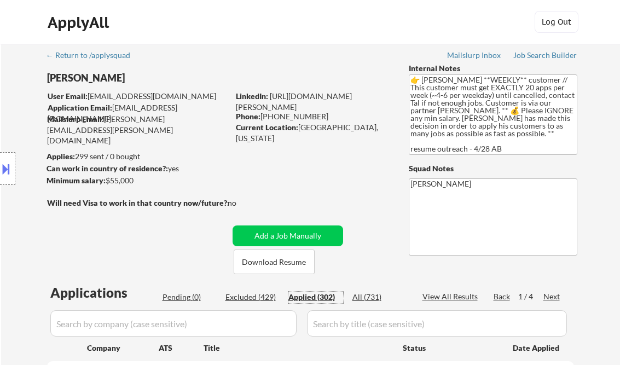
select select ""applied""
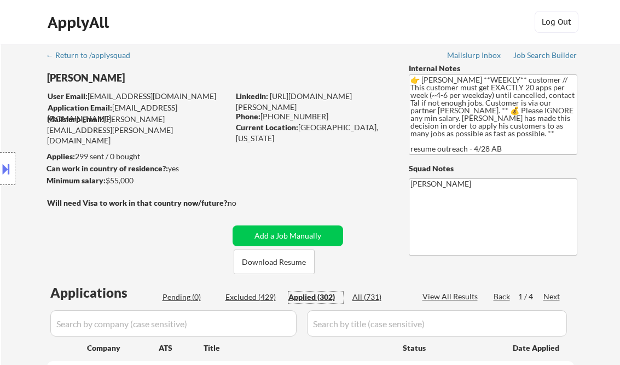
select select ""applied""
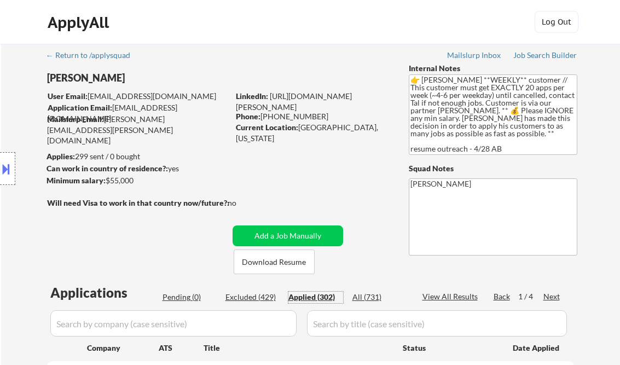
select select ""applied""
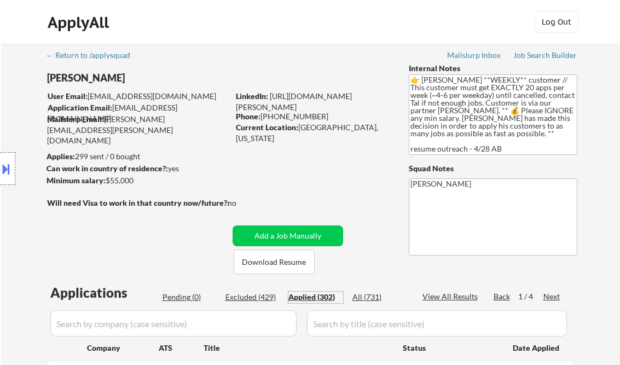
select select ""applied""
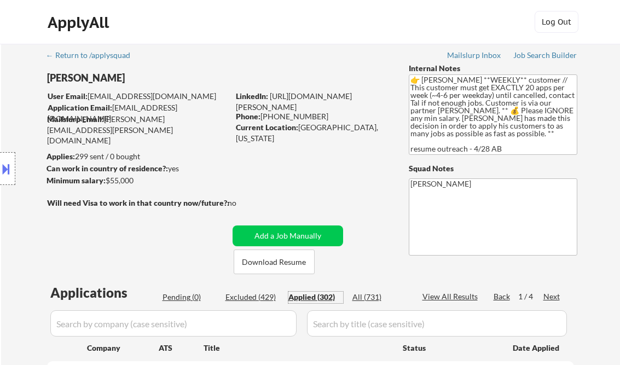
select select ""applied""
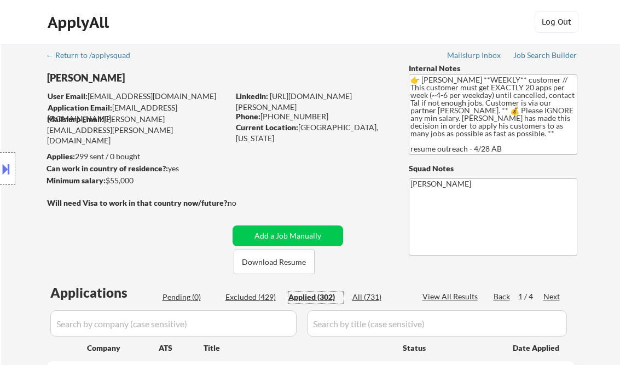
select select ""applied""
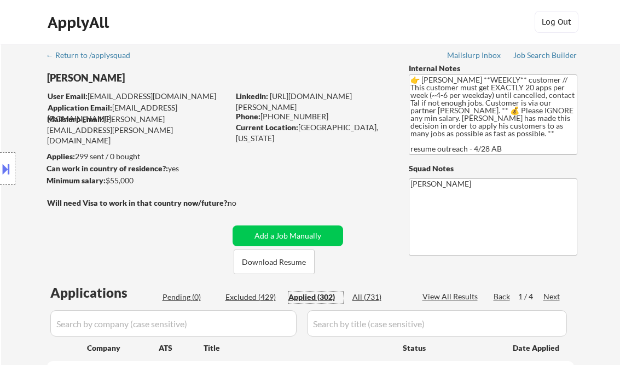
select select ""applied""
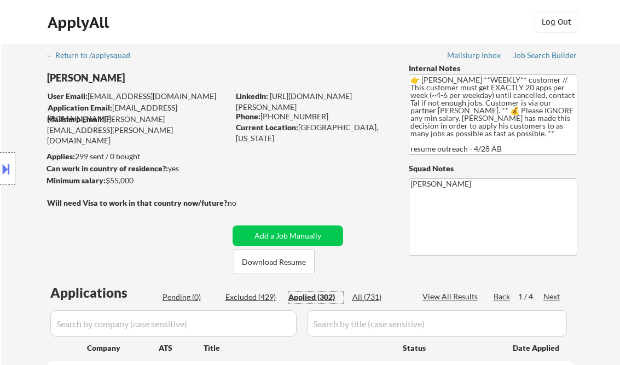
select select ""applied""
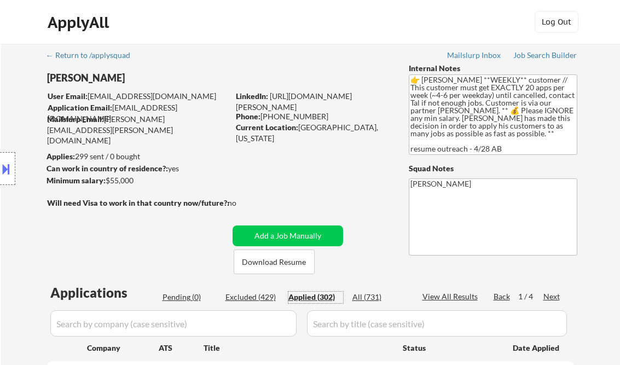
select select ""applied""
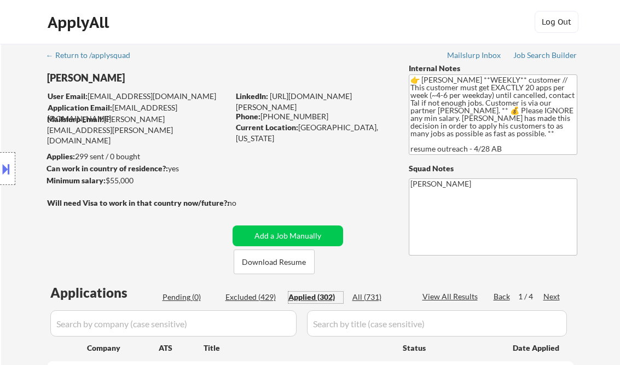
select select ""applied""
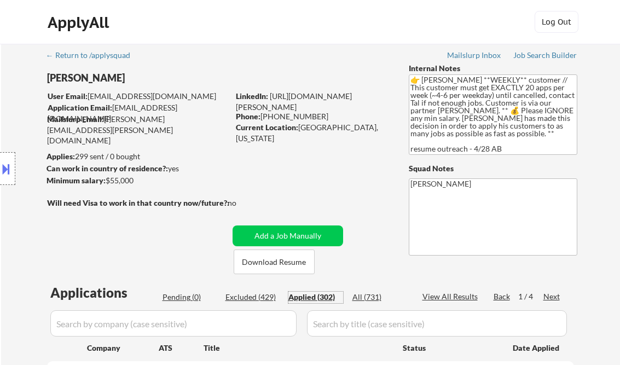
select select ""applied""
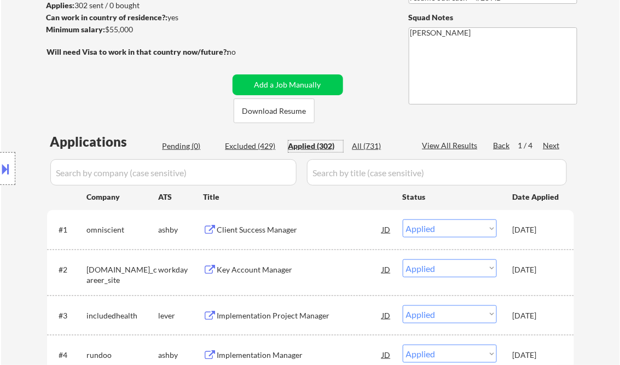
scroll to position [175, 0]
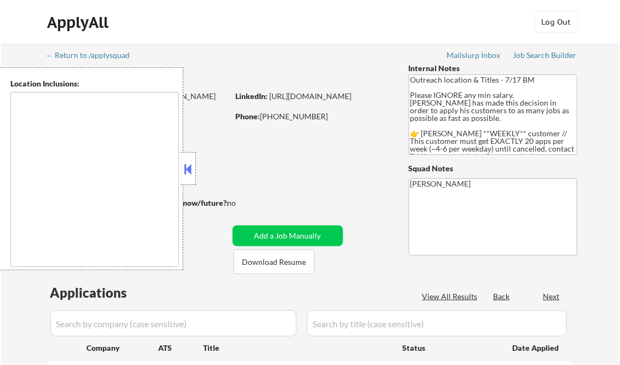
type textarea "[GEOGRAPHIC_DATA], IL [GEOGRAPHIC_DATA], [GEOGRAPHIC_DATA] [GEOGRAPHIC_DATA], […"
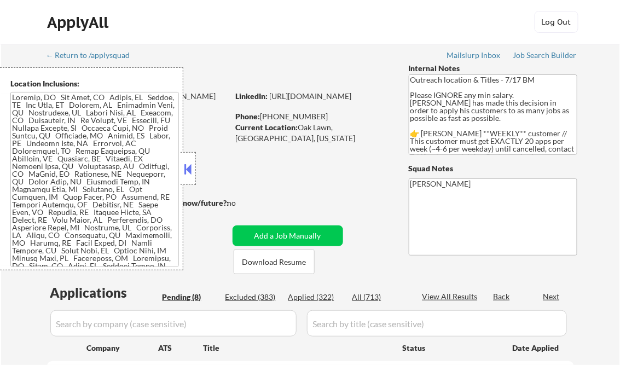
select select ""pending""
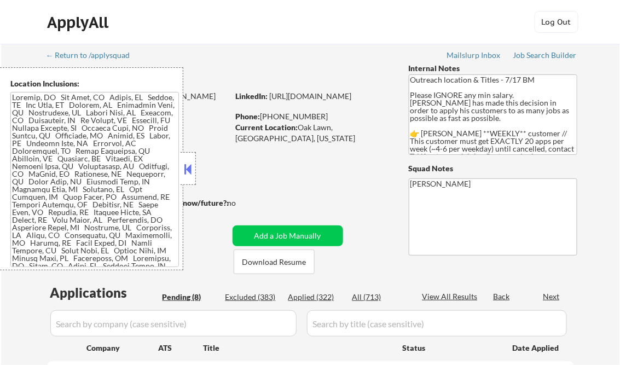
select select ""pending""
click at [185, 170] on button at bounding box center [188, 169] width 12 height 16
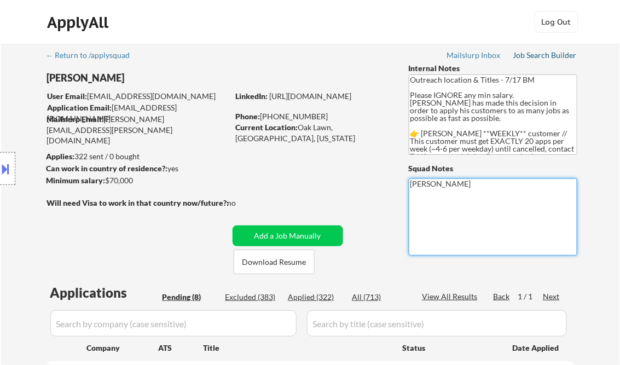
click at [540, 57] on div "Job Search Builder" at bounding box center [545, 55] width 64 height 8
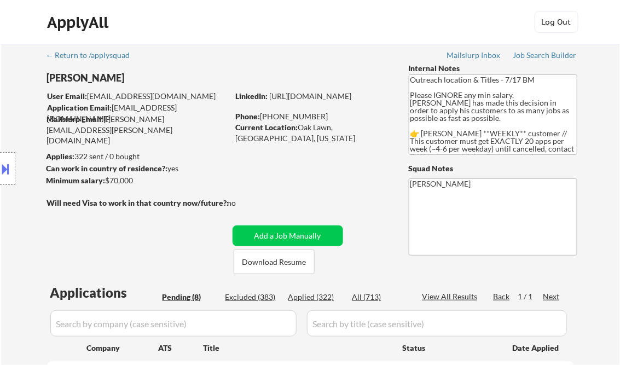
type textarea "[PERSON_NAME] AI answers Log: [URL][DOMAIN_NAME]"
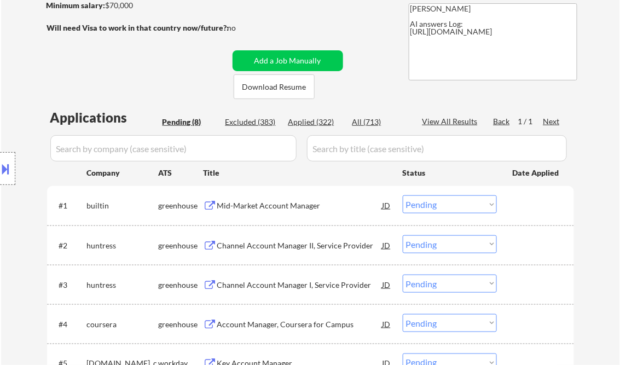
click at [275, 202] on div "Mid-Market Account Manager" at bounding box center [299, 205] width 165 height 11
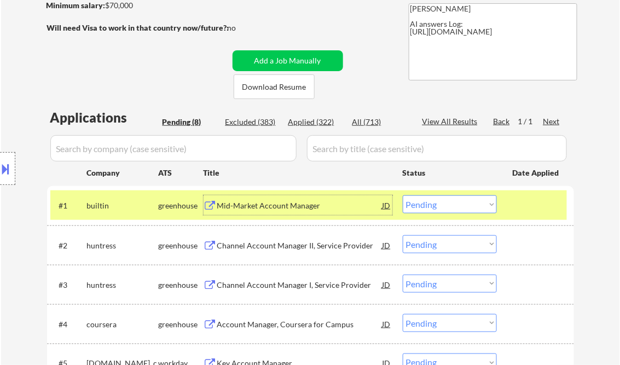
click at [444, 204] on select "Choose an option... Pending Applied Excluded (Questions) Excluded (Expired) Exc…" at bounding box center [450, 204] width 94 height 18
click at [403, 195] on select "Choose an option... Pending Applied Excluded (Questions) Excluded (Expired) Exc…" at bounding box center [450, 204] width 94 height 18
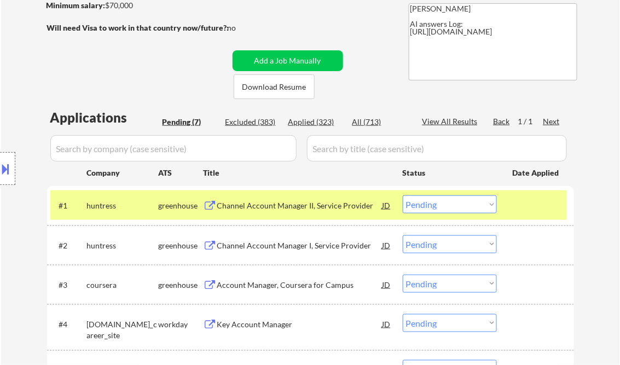
click at [265, 205] on div "Channel Account Manager II, Service Provider" at bounding box center [299, 205] width 165 height 11
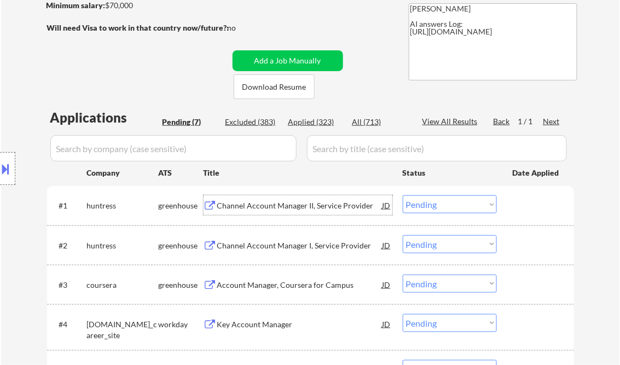
click at [423, 207] on select "Choose an option... Pending Applied Excluded (Questions) Excluded (Expired) Exc…" at bounding box center [450, 204] width 94 height 18
click at [403, 195] on select "Choose an option... Pending Applied Excluded (Questions) Excluded (Expired) Exc…" at bounding box center [450, 204] width 94 height 18
select select ""pending""
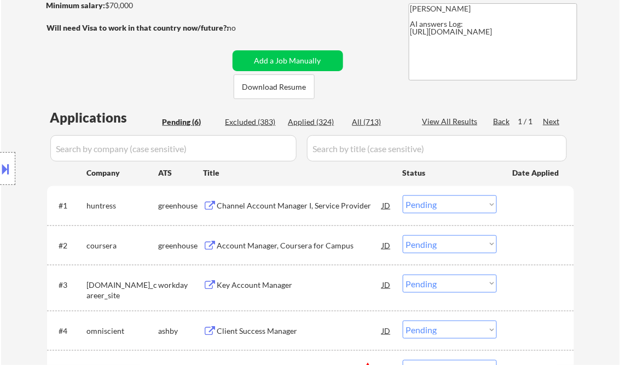
click at [294, 242] on div "Account Manager, Coursera for Campus" at bounding box center [299, 245] width 165 height 11
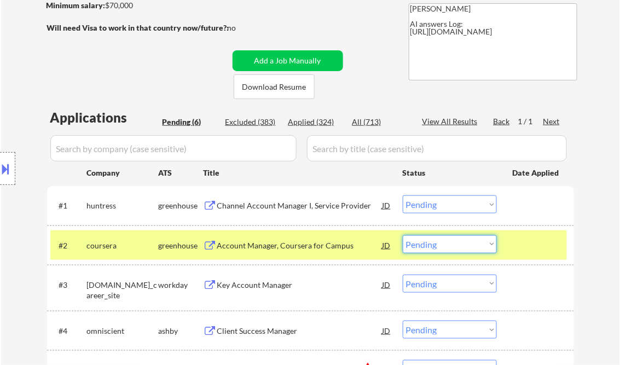
drag, startPoint x: 438, startPoint y: 245, endPoint x: 440, endPoint y: 266, distance: 20.9
click at [438, 245] on select "Choose an option... Pending Applied Excluded (Questions) Excluded (Expired) Exc…" at bounding box center [450, 244] width 94 height 18
click at [403, 235] on select "Choose an option... Pending Applied Excluded (Questions) Excluded (Expired) Exc…" at bounding box center [450, 244] width 94 height 18
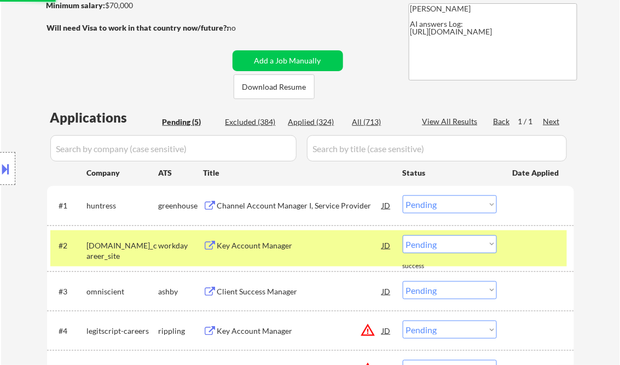
click at [257, 244] on div "Key Account Manager" at bounding box center [299, 245] width 165 height 11
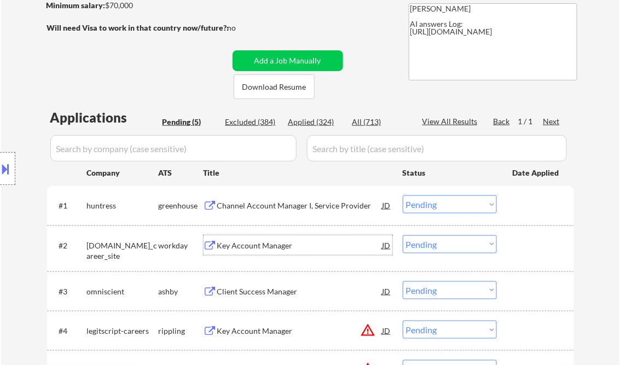
click at [251, 246] on div "Key Account Manager" at bounding box center [299, 245] width 165 height 11
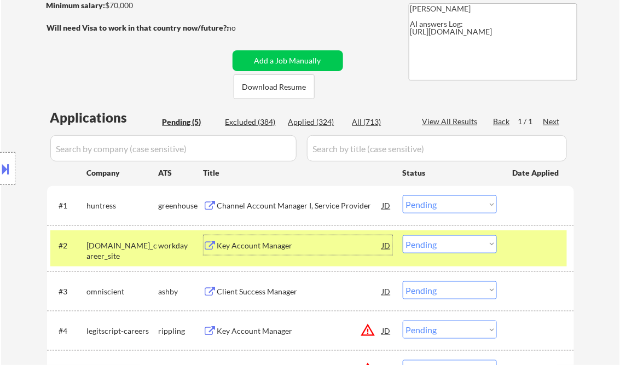
click at [425, 248] on select "Choose an option... Pending Applied Excluded (Questions) Excluded (Expired) Exc…" at bounding box center [450, 244] width 94 height 18
click at [403, 235] on select "Choose an option... Pending Applied Excluded (Questions) Excluded (Expired) Exc…" at bounding box center [450, 244] width 94 height 18
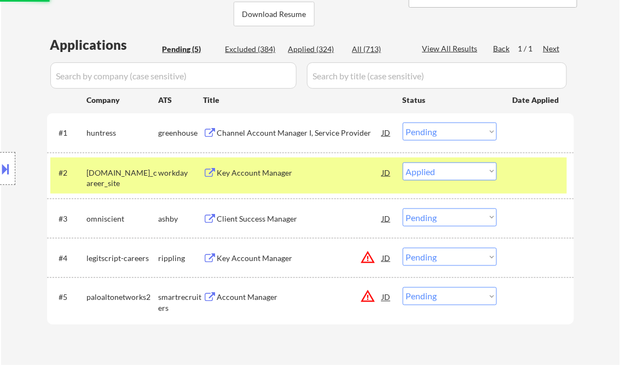
scroll to position [263, 0]
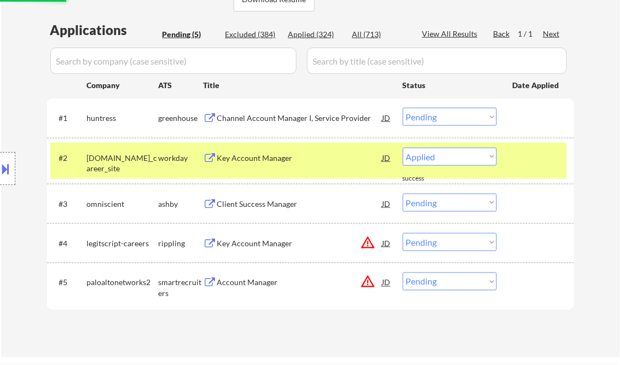
select select ""pending""
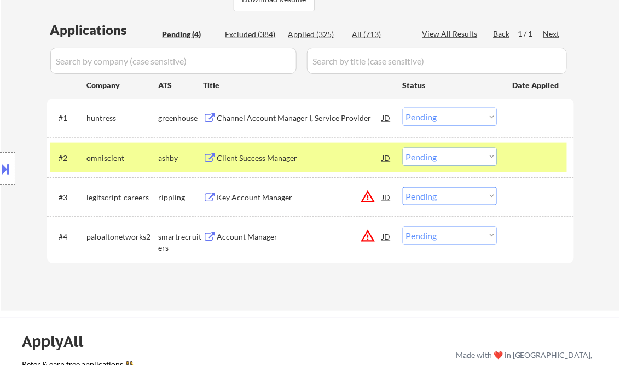
click at [251, 195] on div "Key Account Manager" at bounding box center [299, 197] width 165 height 11
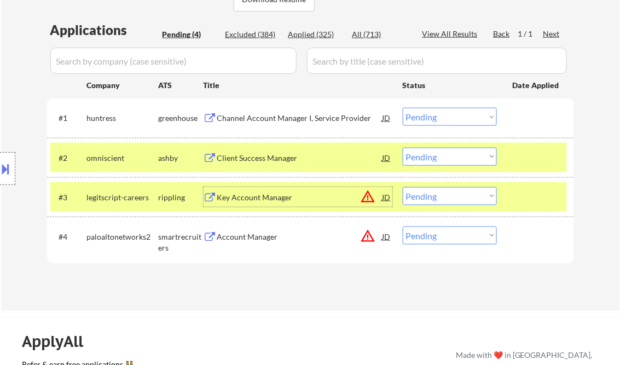
click at [459, 195] on select "Choose an option... Pending Applied Excluded (Questions) Excluded (Expired) Exc…" at bounding box center [450, 196] width 94 height 18
click at [403, 187] on select "Choose an option... Pending Applied Excluded (Questions) Excluded (Expired) Exc…" at bounding box center [450, 196] width 94 height 18
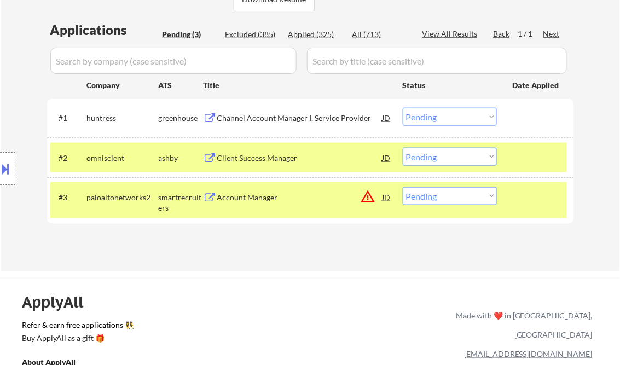
click at [245, 201] on div "Account Manager" at bounding box center [299, 197] width 165 height 11
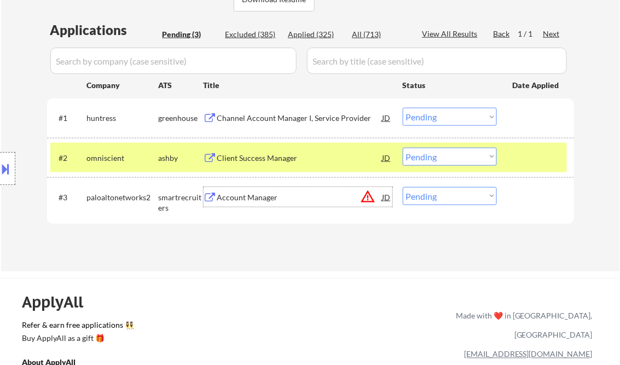
drag, startPoint x: 462, startPoint y: 197, endPoint x: 462, endPoint y: 204, distance: 6.6
click at [462, 197] on select "Choose an option... Pending Applied Excluded (Questions) Excluded (Expired) Exc…" at bounding box center [450, 196] width 94 height 18
select select ""excluded__bad_match_""
click at [403, 187] on select "Choose an option... Pending Applied Excluded (Questions) Excluded (Expired) Exc…" at bounding box center [450, 196] width 94 height 18
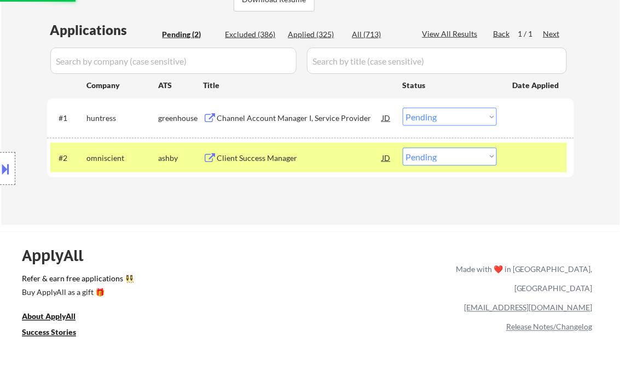
click at [250, 157] on div "Client Success Manager" at bounding box center [299, 158] width 165 height 11
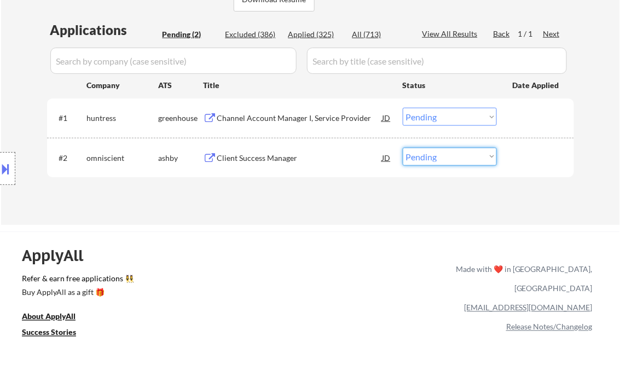
drag, startPoint x: 444, startPoint y: 158, endPoint x: 442, endPoint y: 165, distance: 8.0
click at [444, 158] on select "Choose an option... Pending Applied Excluded (Questions) Excluded (Expired) Exc…" at bounding box center [450, 157] width 94 height 18
select select ""applied""
click at [403, 148] on select "Choose an option... Pending Applied Excluded (Questions) Excluded (Expired) Exc…" at bounding box center [450, 157] width 94 height 18
click at [273, 197] on div "Applications Pending (2) Excluded (386) Applied (325) All (713) View All Result…" at bounding box center [310, 112] width 527 height 183
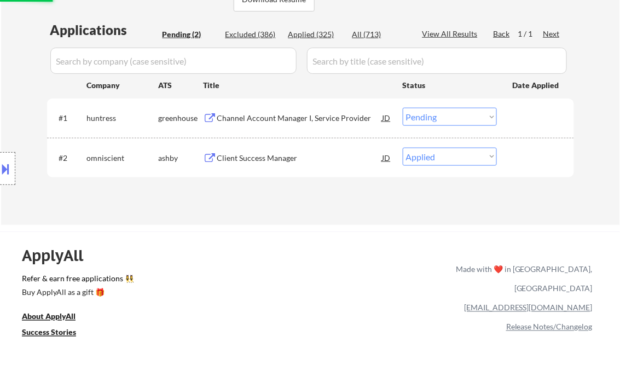
click at [279, 123] on div "Channel Account Manager I, Service Provider" at bounding box center [299, 118] width 165 height 11
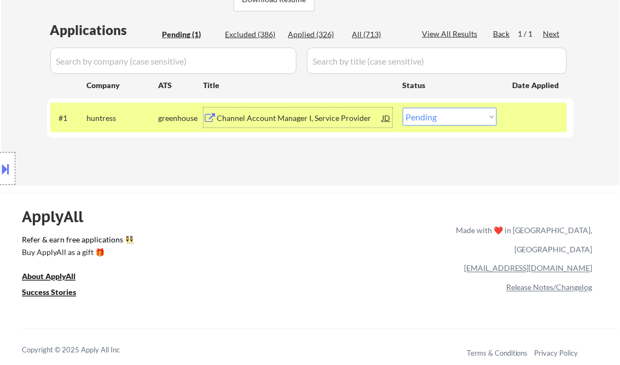
click at [346, 119] on div "Channel Account Manager I, Service Provider" at bounding box center [299, 118] width 165 height 11
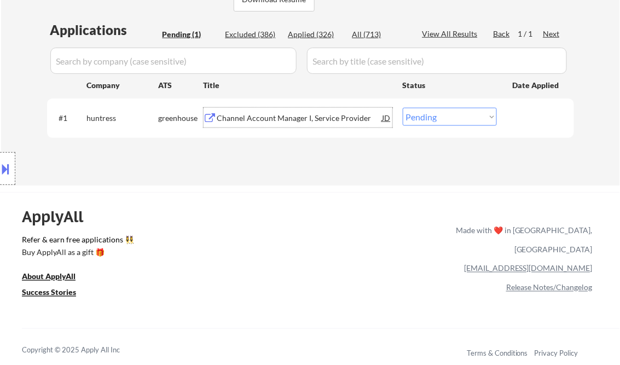
click at [448, 122] on select "Choose an option... Pending Applied Excluded (Questions) Excluded (Expired) Exc…" at bounding box center [450, 117] width 94 height 18
select select ""applied""
click at [403, 108] on select "Choose an option... Pending Applied Excluded (Questions) Excluded (Expired) Exc…" at bounding box center [450, 117] width 94 height 18
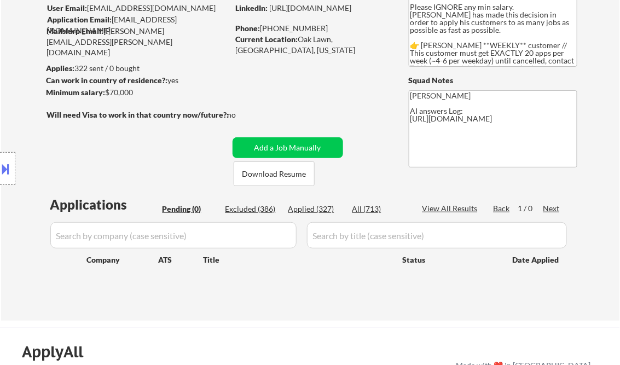
scroll to position [131, 0]
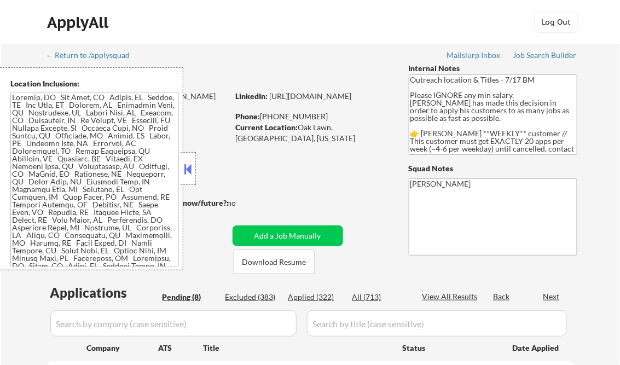
select select ""pending""
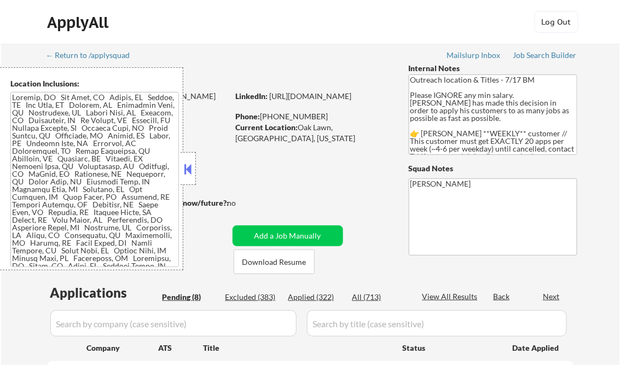
select select ""pending""
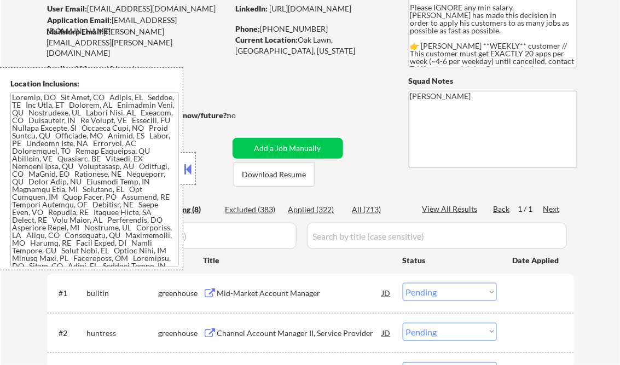
type textarea "[PERSON_NAME] AI answers Log: [URL][DOMAIN_NAME]"
click at [187, 169] on button at bounding box center [188, 169] width 12 height 16
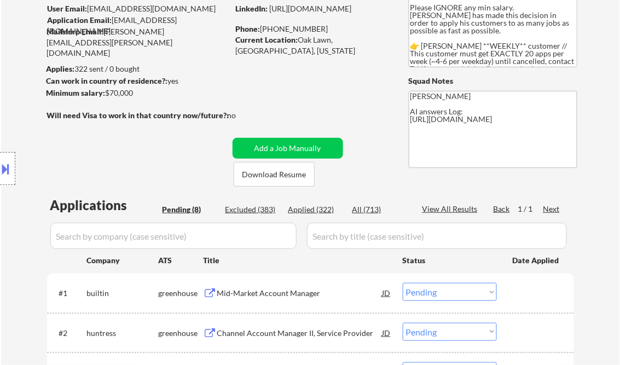
click at [309, 213] on div "Applied (322)" at bounding box center [315, 209] width 55 height 11
click at [453, 209] on div "View All Results" at bounding box center [451, 209] width 59 height 11
select select ""applied""
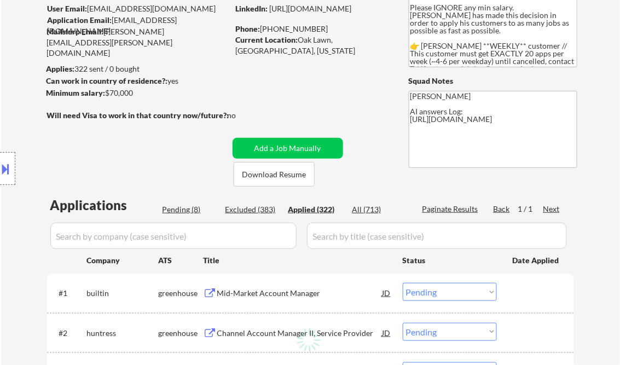
select select ""applied""
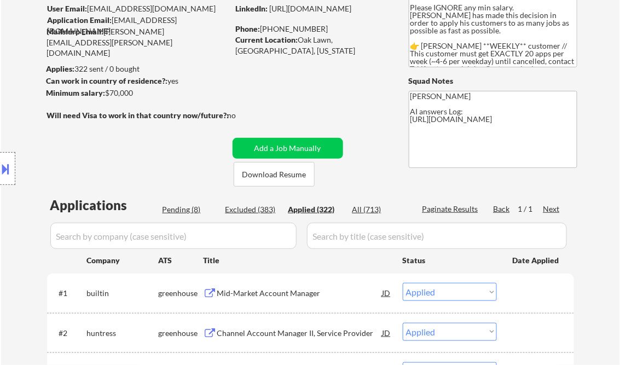
select select ""applied""
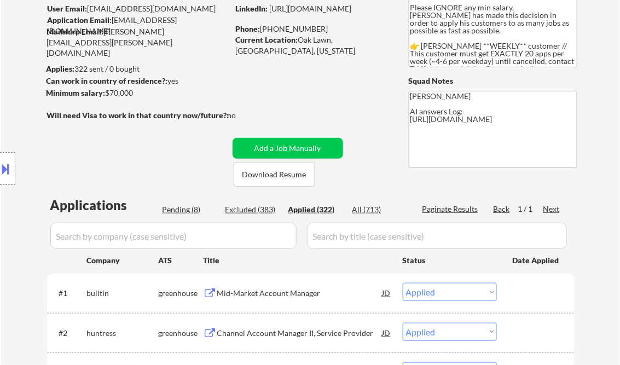
select select ""applied""
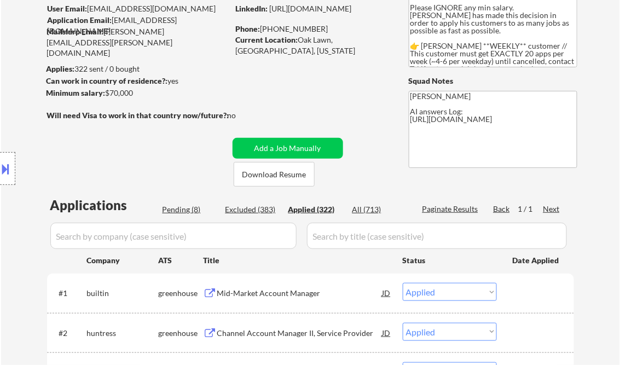
select select ""applied""
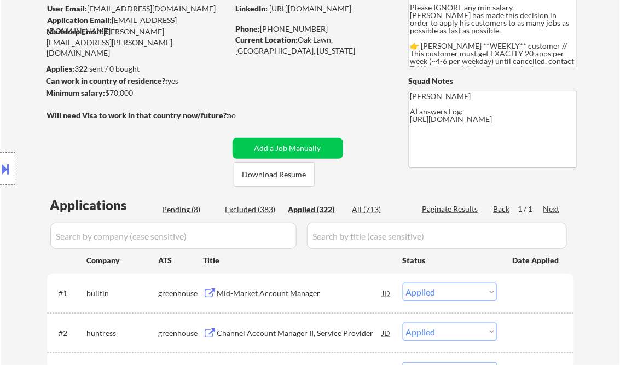
select select ""applied""
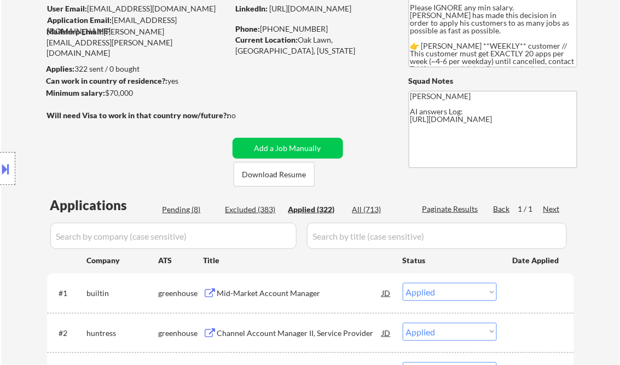
select select ""applied""
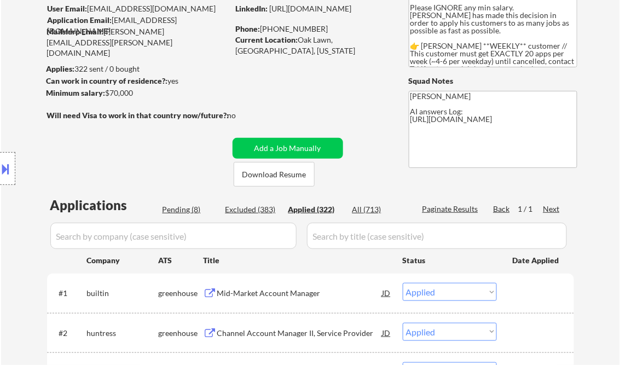
select select ""applied""
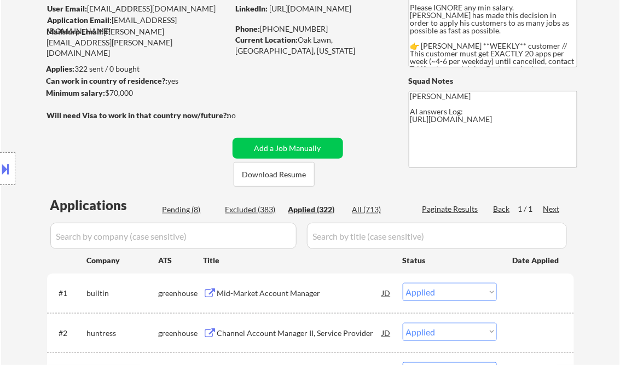
select select ""applied""
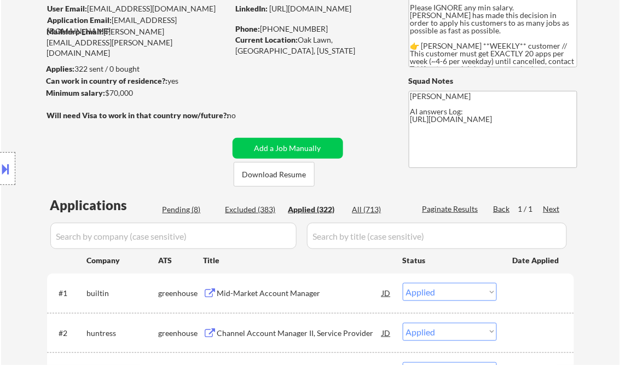
select select ""applied""
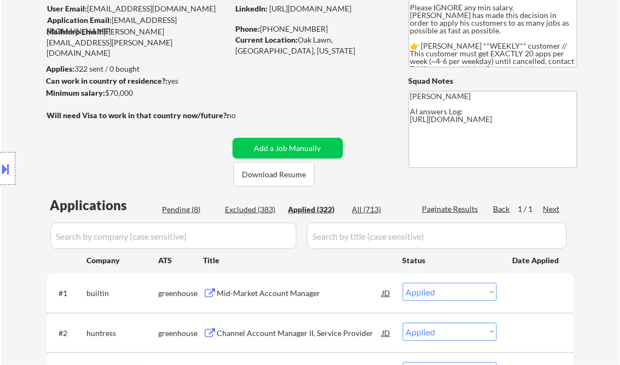
select select ""applied""
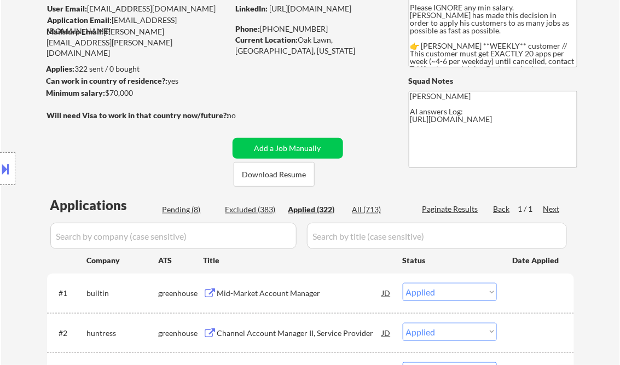
select select ""applied""
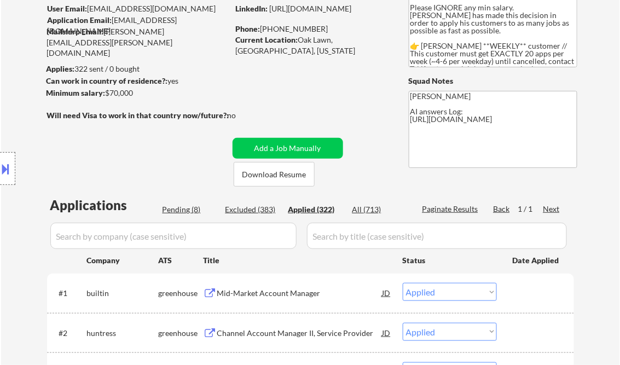
select select ""applied""
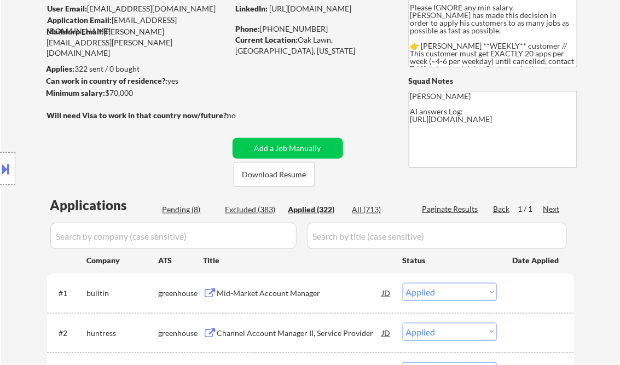
select select ""applied""
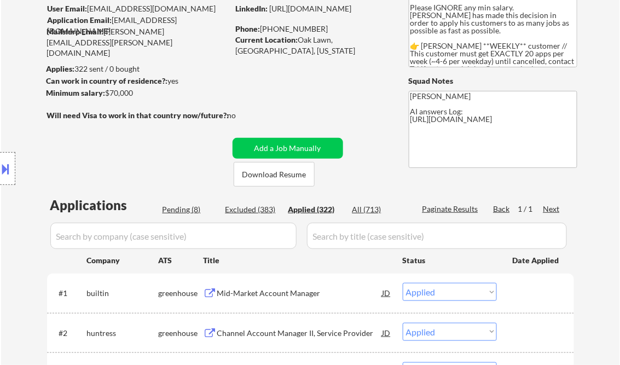
select select ""applied""
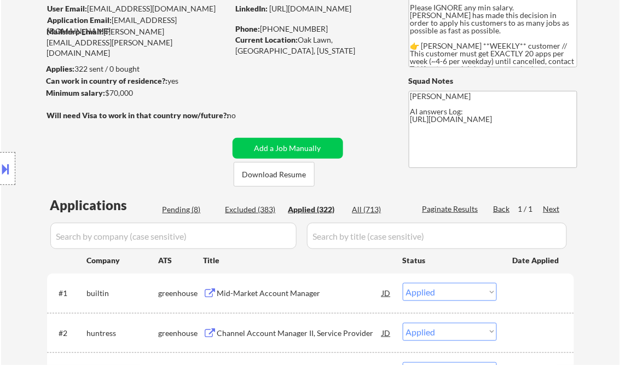
select select ""applied""
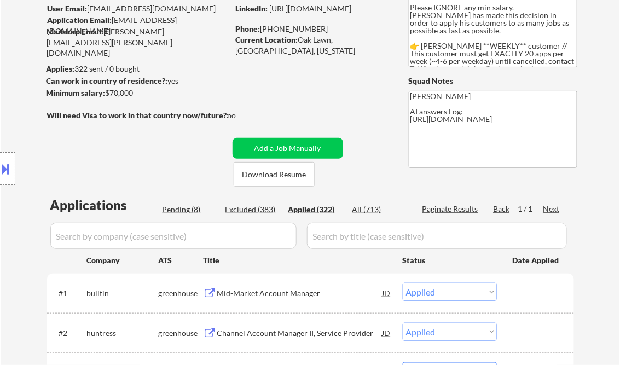
select select ""applied""
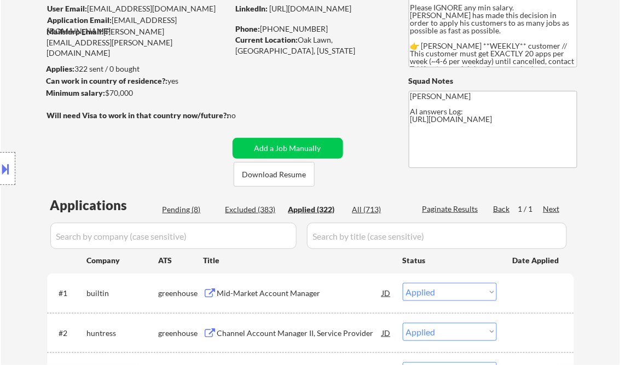
select select ""applied""
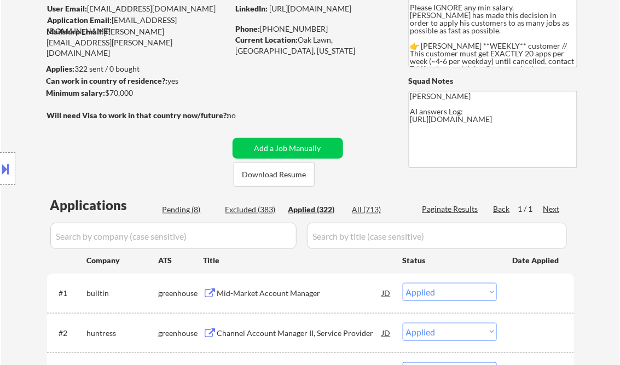
select select ""applied""
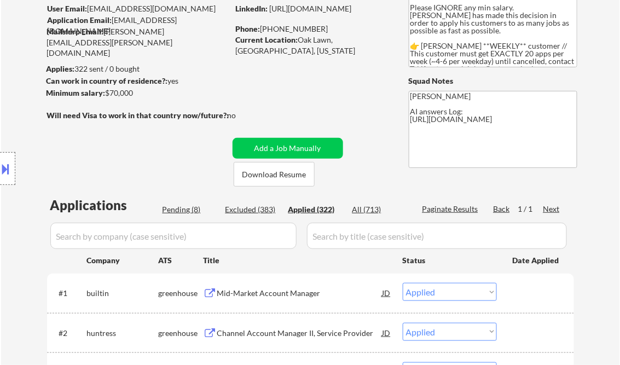
select select ""applied""
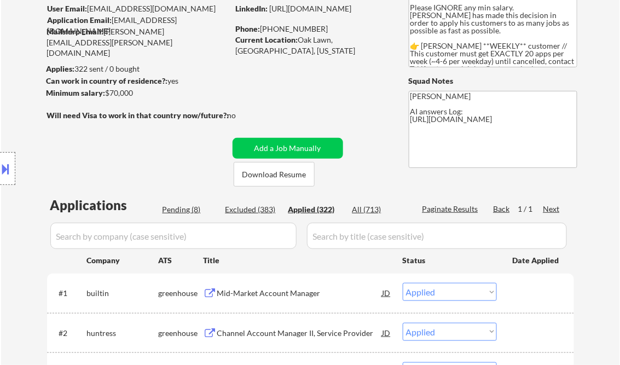
select select ""applied""
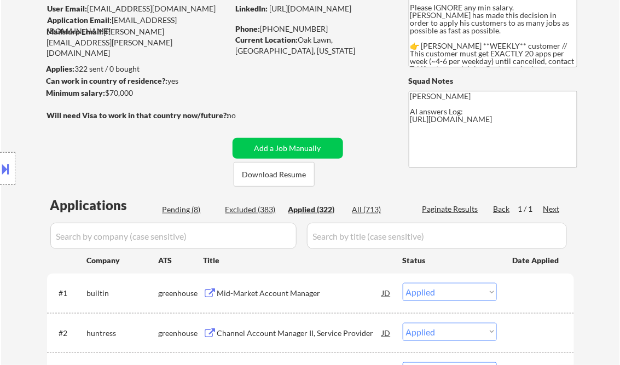
select select ""applied""
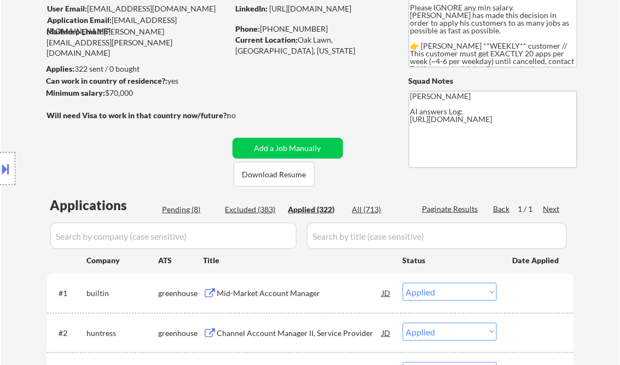
select select ""applied""
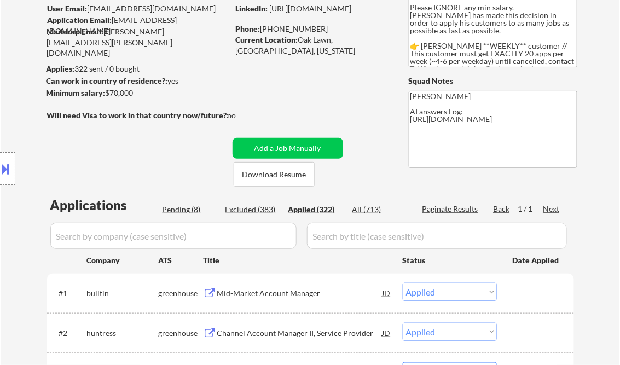
select select ""applied""
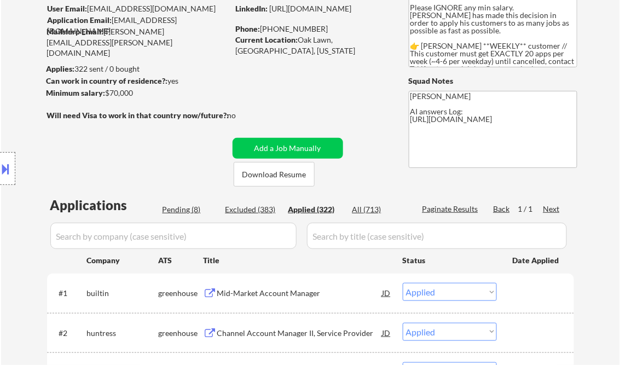
select select ""applied""
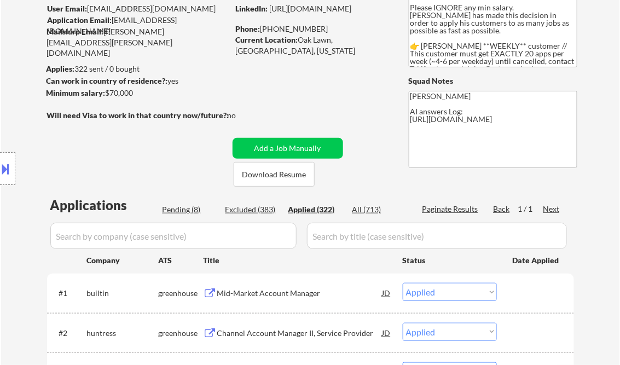
select select ""applied""
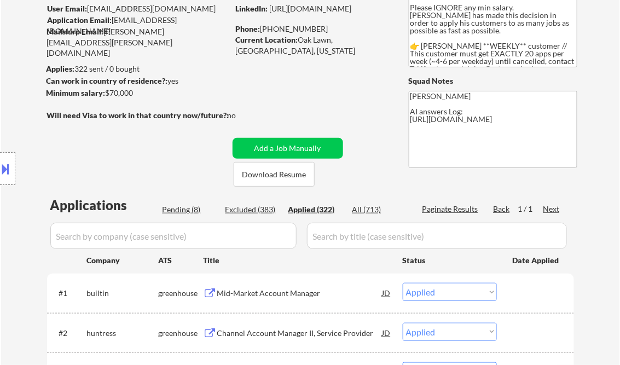
select select ""applied""
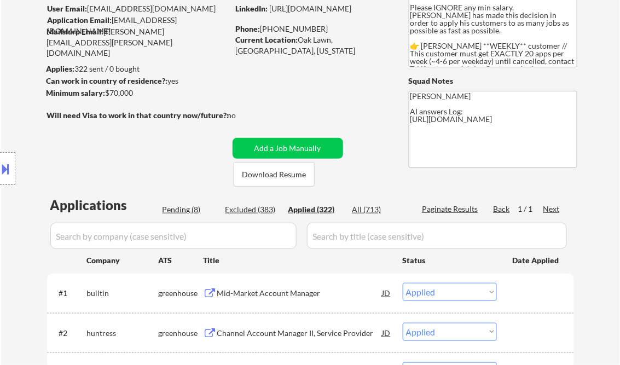
select select ""applied""
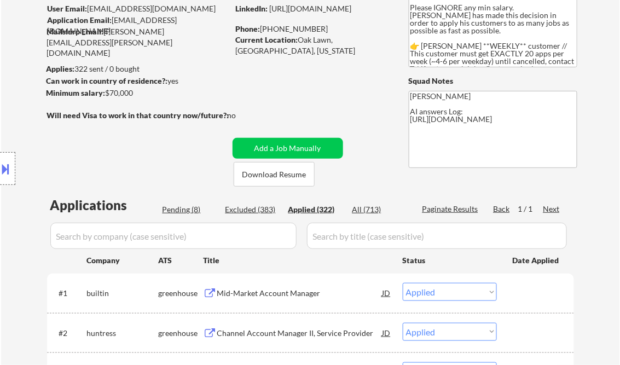
select select ""applied""
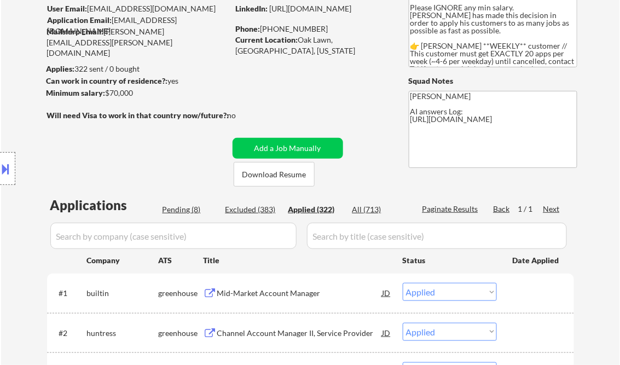
select select ""applied""
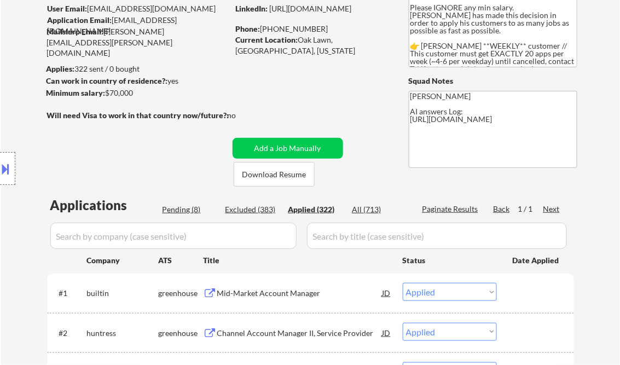
select select ""applied""
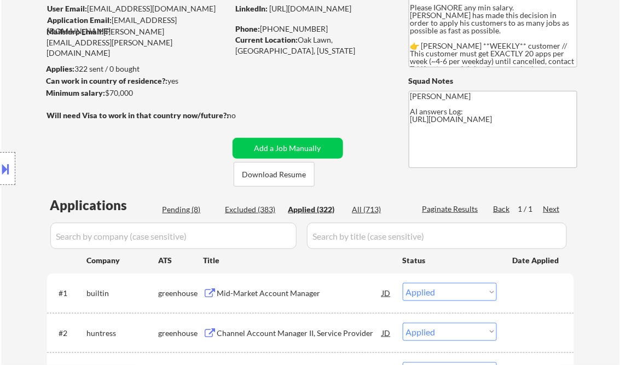
select select ""applied""
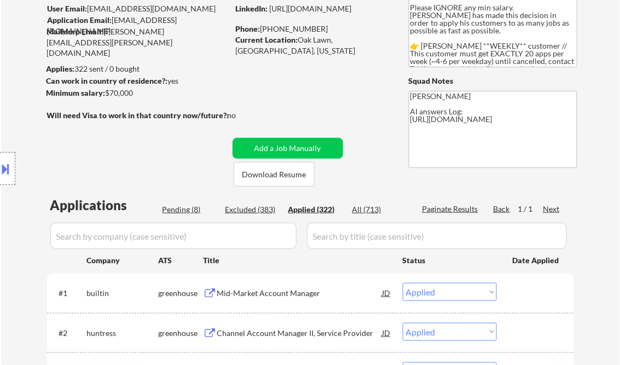
select select ""applied""
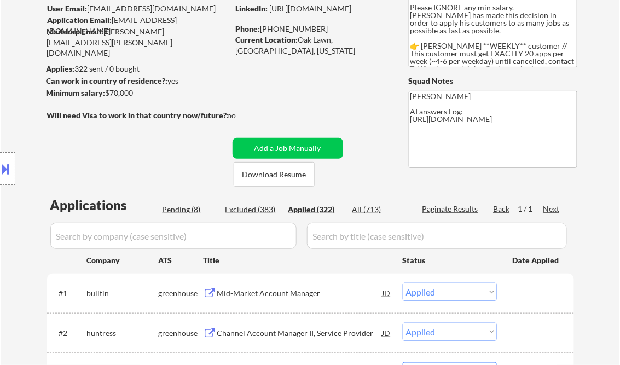
select select ""applied""
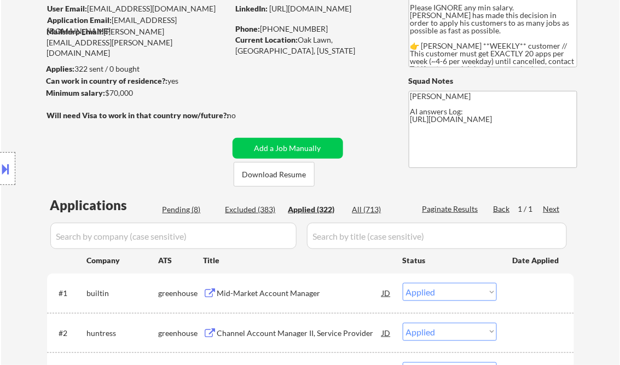
select select ""applied""
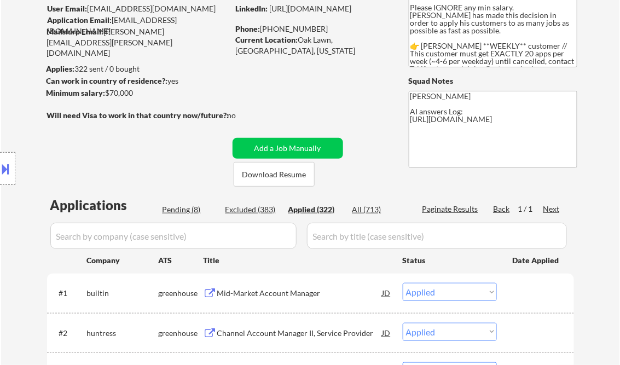
select select ""applied""
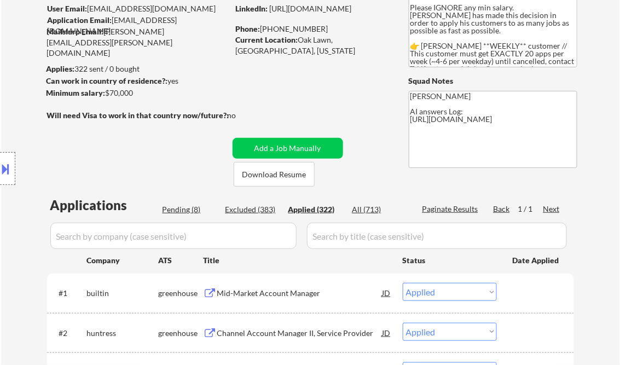
select select ""applied""
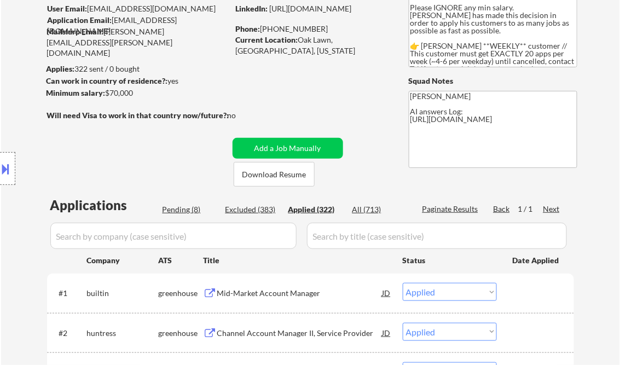
select select ""applied""
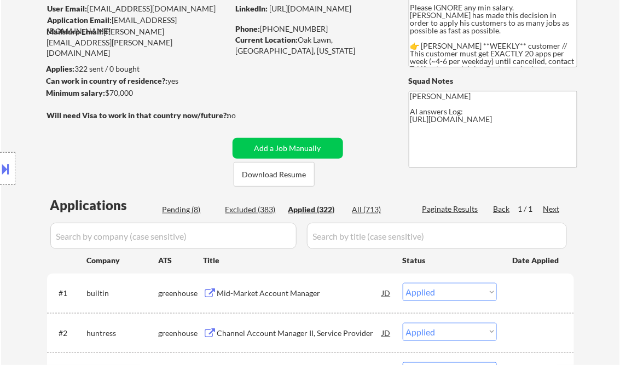
select select ""applied""
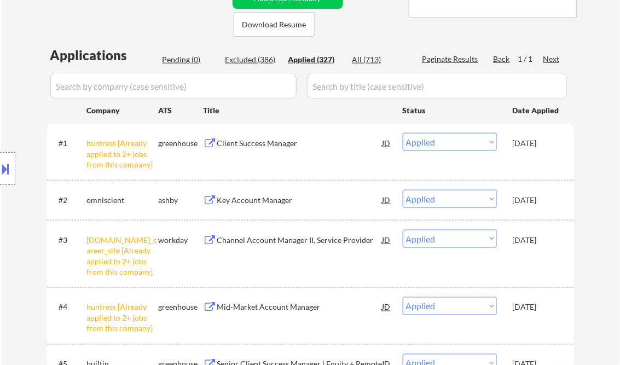
scroll to position [106, 0]
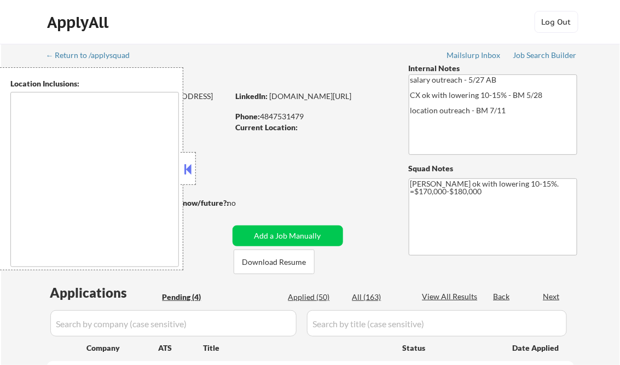
select select ""pending""
click at [189, 174] on button at bounding box center [188, 169] width 12 height 16
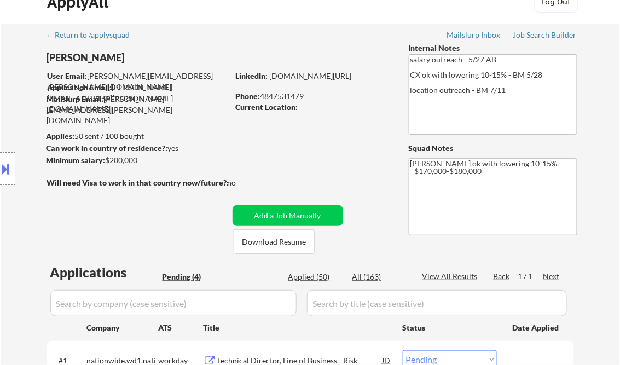
scroll to position [88, 0]
